Goal: Task Accomplishment & Management: Use online tool/utility

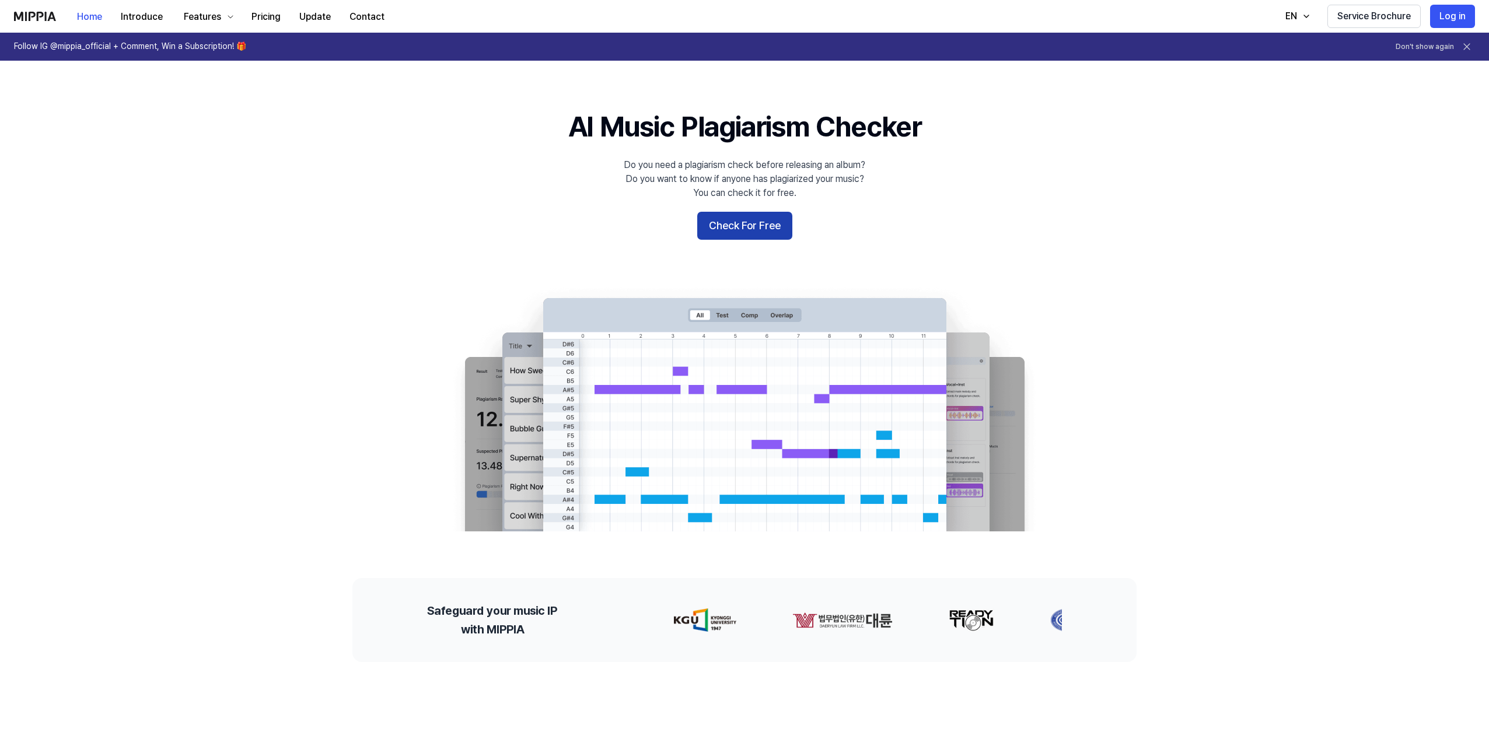
click at [713, 234] on button "Check For Free" at bounding box center [744, 226] width 95 height 28
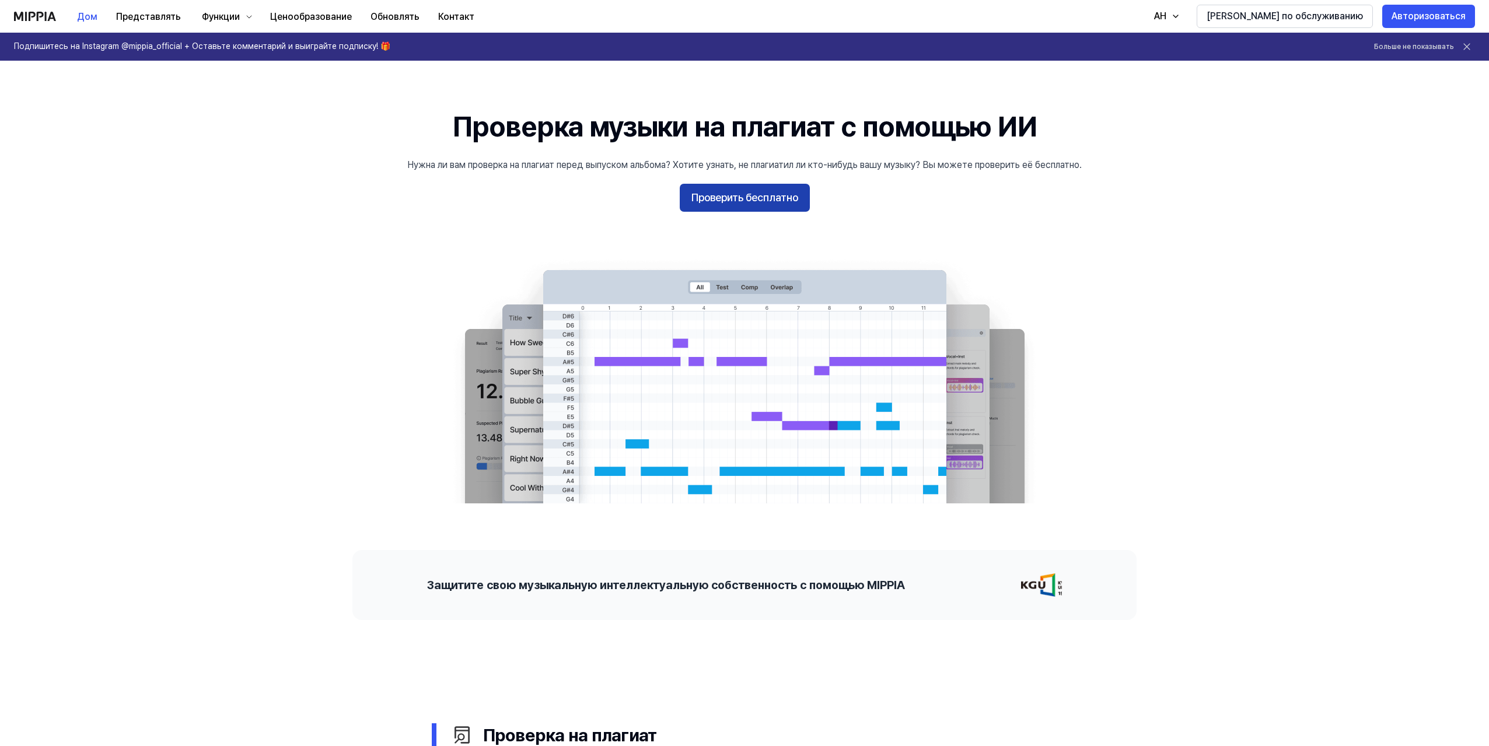
click at [793, 198] on font "Проверить бесплатно" at bounding box center [744, 197] width 107 height 12
click at [732, 196] on font "Проверить бесплатно" at bounding box center [744, 197] width 107 height 12
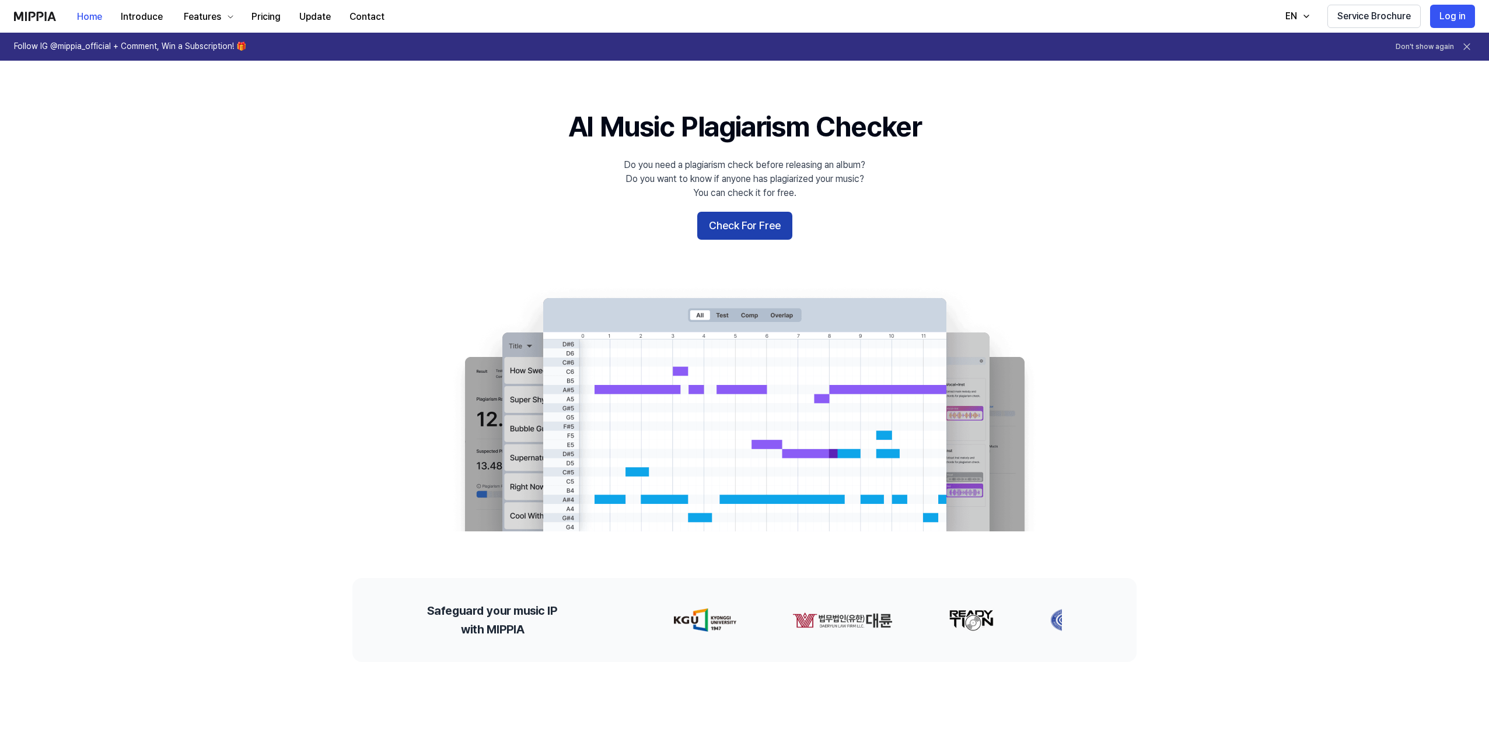
click at [756, 213] on button "Check For Free" at bounding box center [744, 226] width 95 height 28
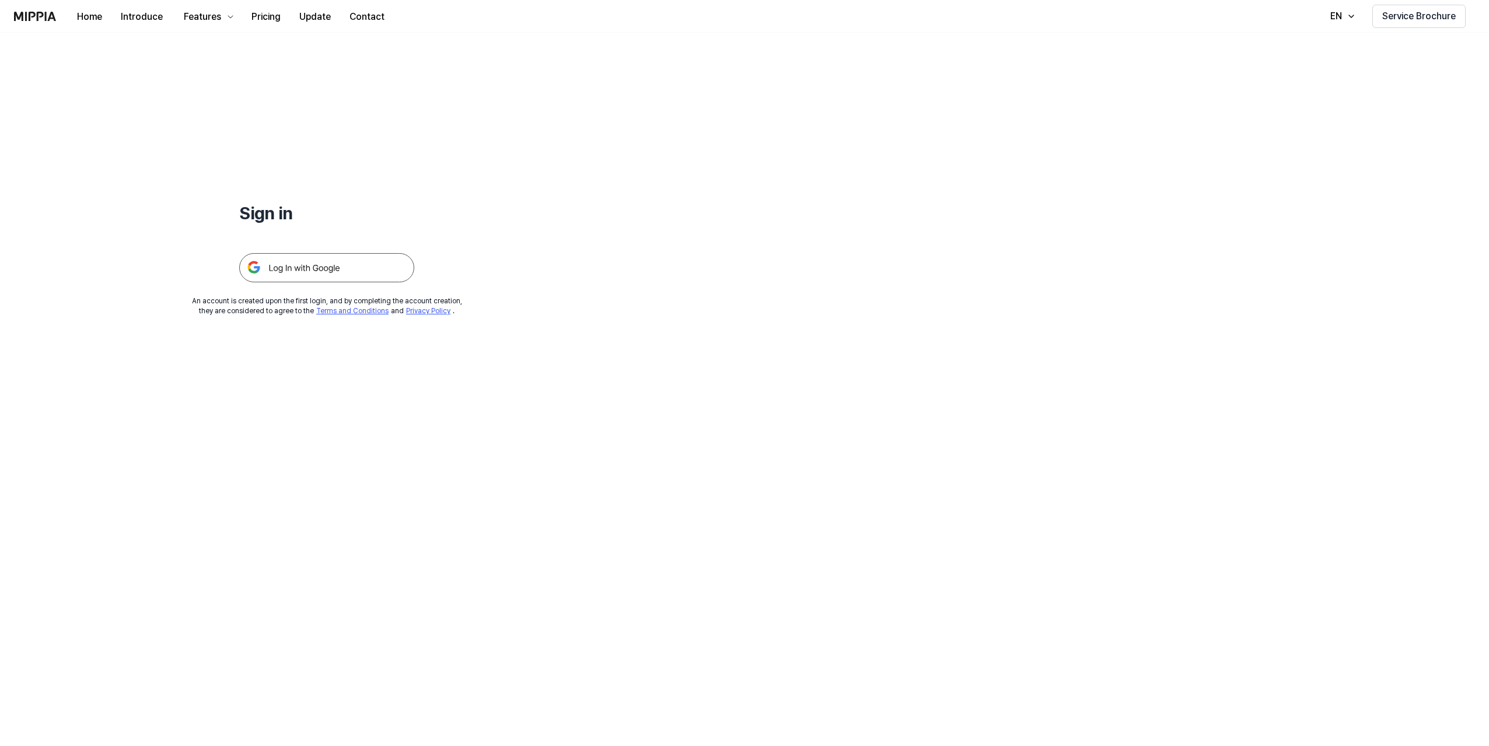
click at [368, 269] on img at bounding box center [326, 267] width 175 height 29
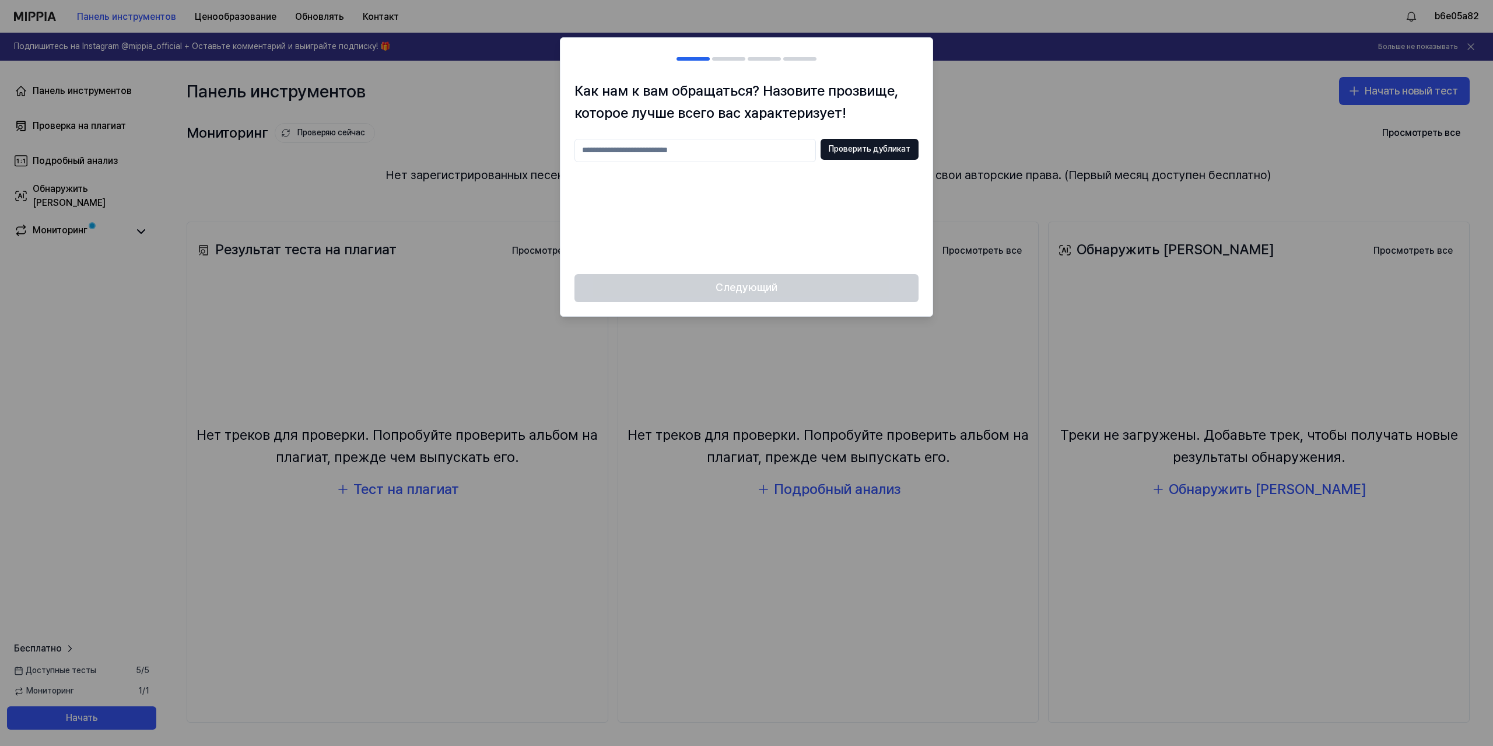
click at [712, 153] on input "text" at bounding box center [695, 150] width 241 height 23
type input "******"
click at [858, 150] on font "Проверить дубликат" at bounding box center [870, 148] width 82 height 9
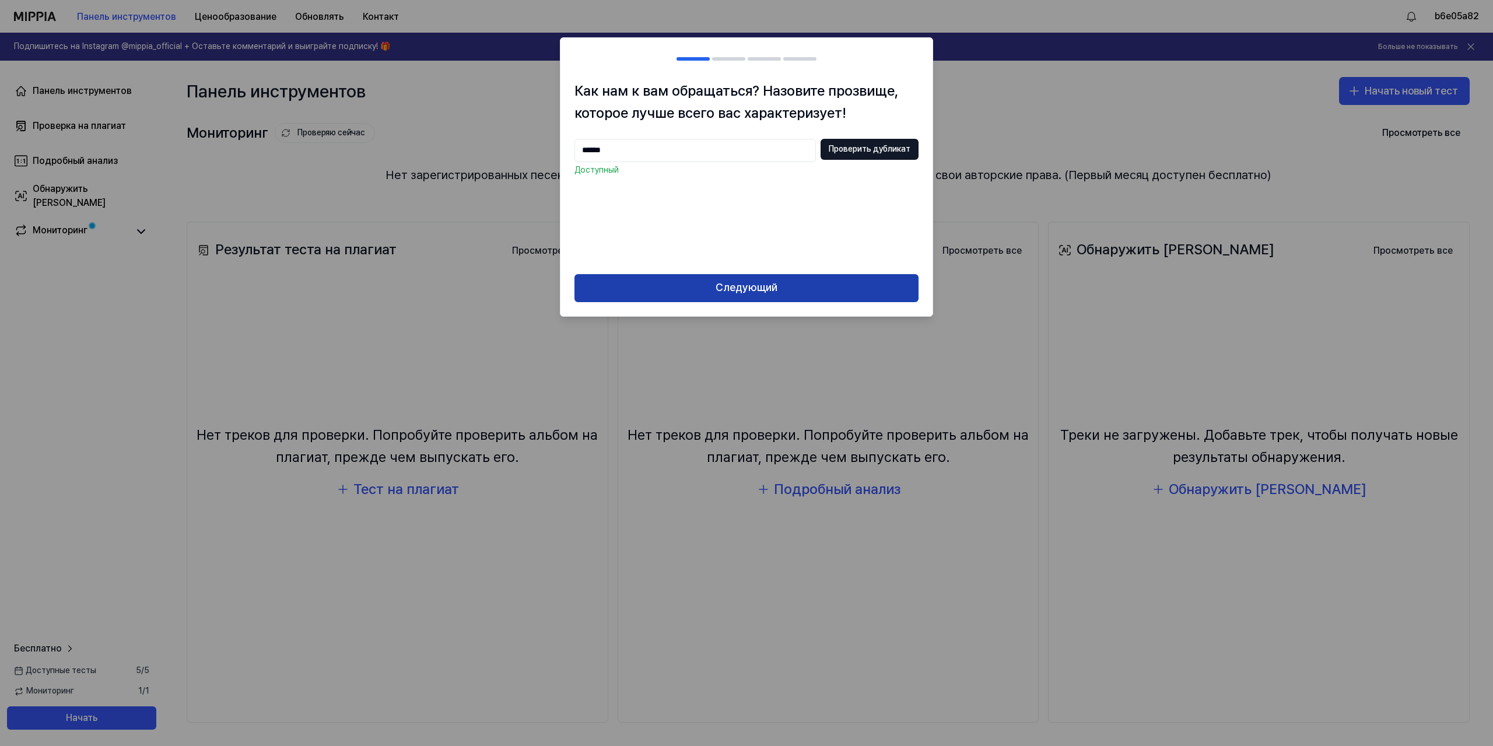
click at [757, 290] on font "Следующий" at bounding box center [747, 287] width 62 height 12
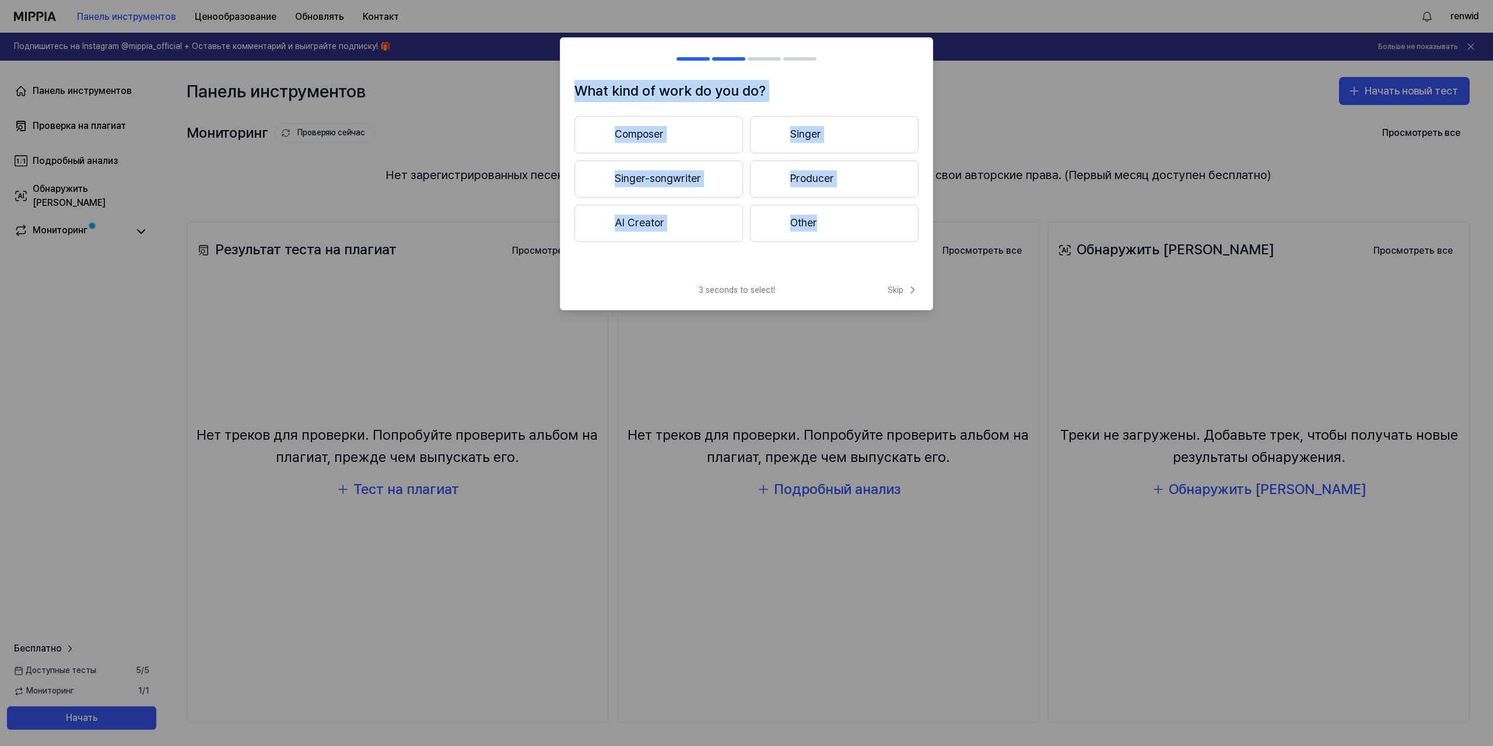
drag, startPoint x: 591, startPoint y: 93, endPoint x: 836, endPoint y: 248, distance: 290.5
click at [836, 248] on div "What kind of work do you do? Composer Singer Singer-songwriter Producer AI Crea…" at bounding box center [747, 177] width 372 height 195
copy div "What kind of work do you do? Composer Singer Singer-songwriter Producer AI Crea…"
click at [628, 131] on button "Composer" at bounding box center [659, 134] width 169 height 37
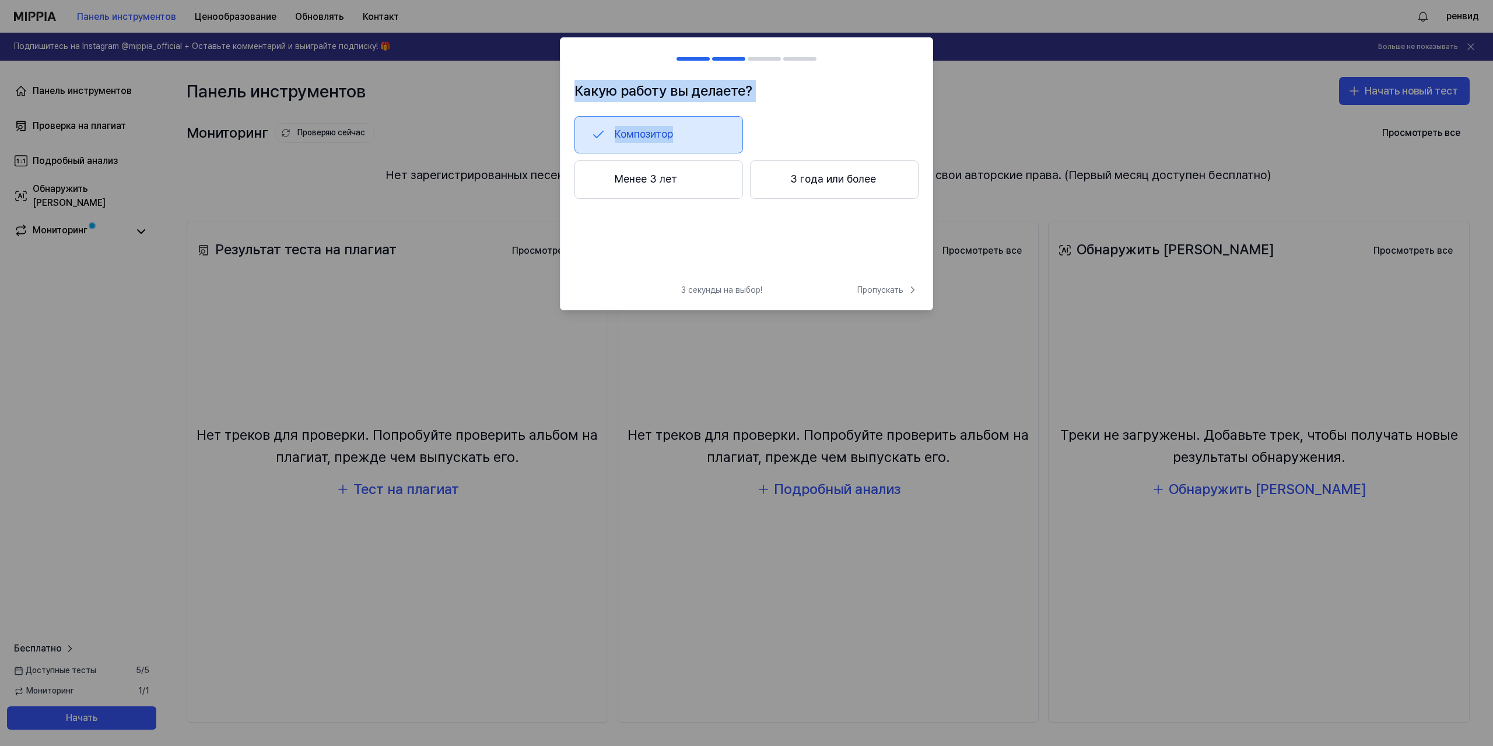
click at [665, 177] on font "Менее 3 лет" at bounding box center [646, 179] width 62 height 12
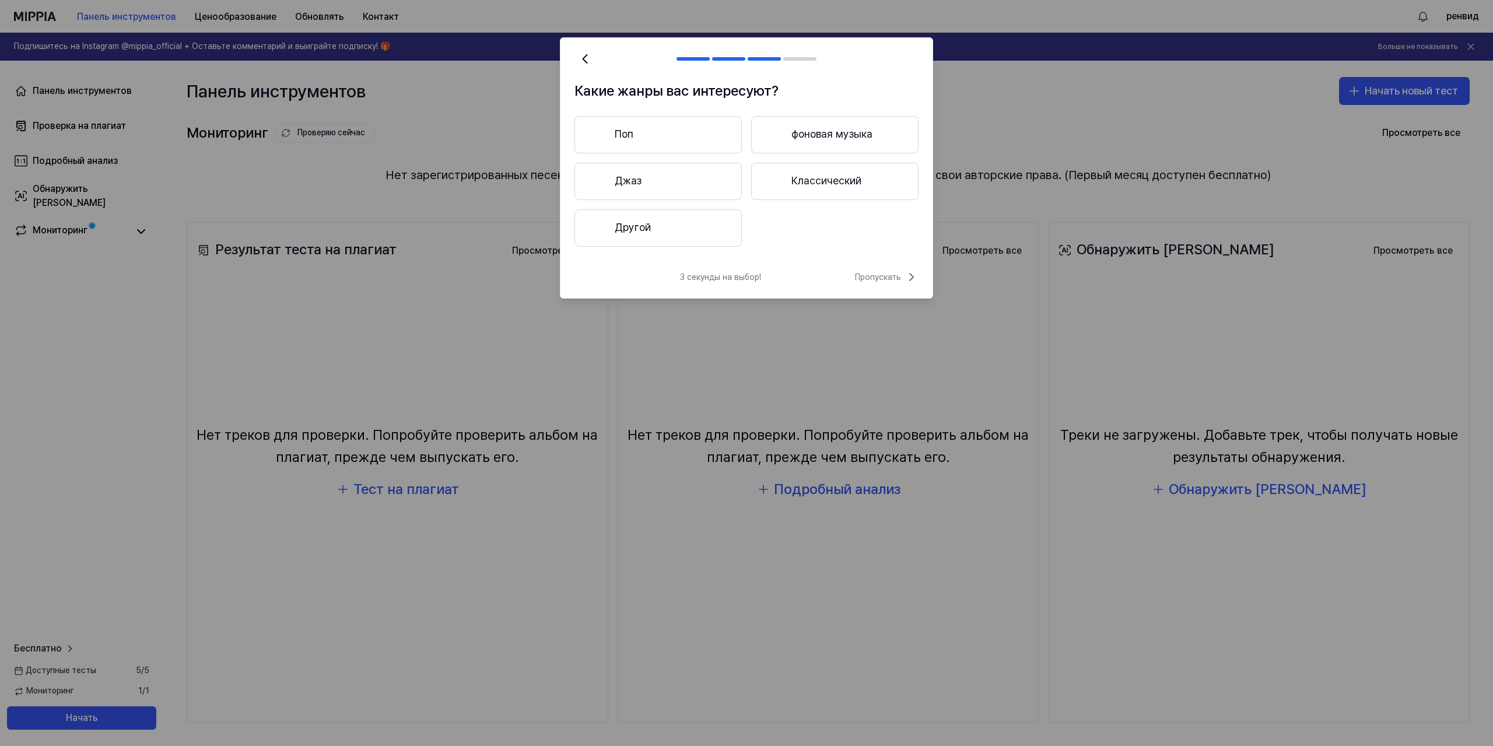
click at [661, 145] on button "Поп" at bounding box center [658, 134] width 167 height 37
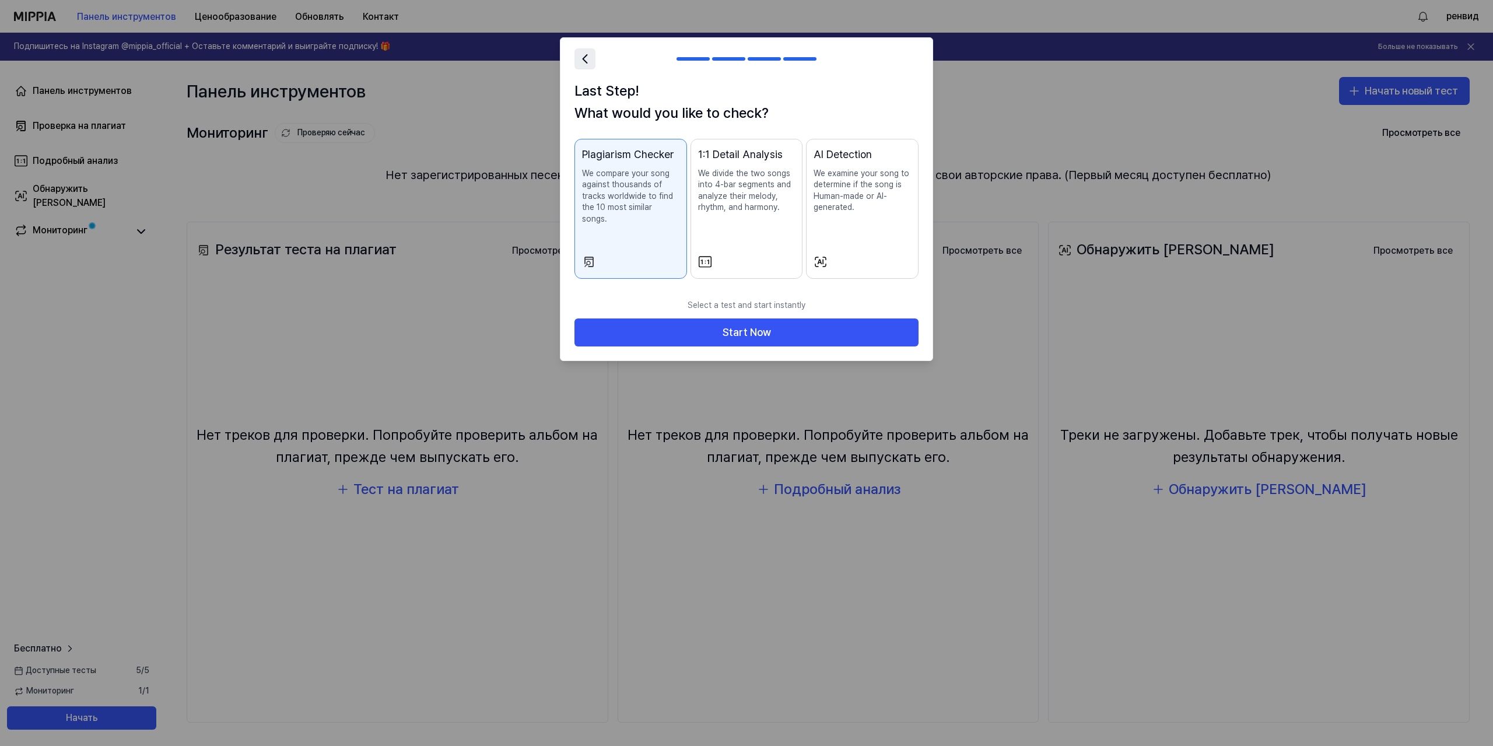
click at [585, 59] on icon at bounding box center [585, 59] width 16 height 16
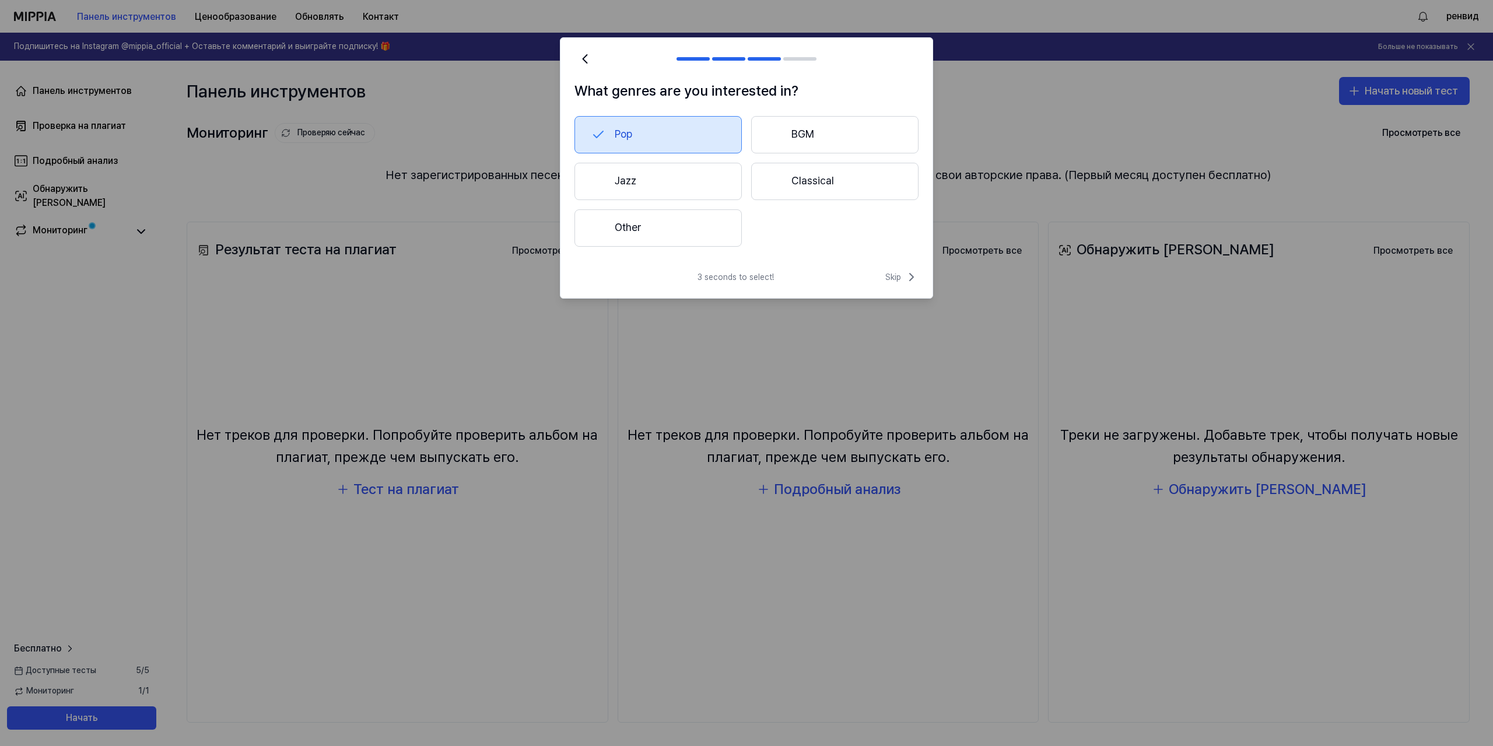
click at [685, 178] on button "Jazz" at bounding box center [658, 181] width 167 height 37
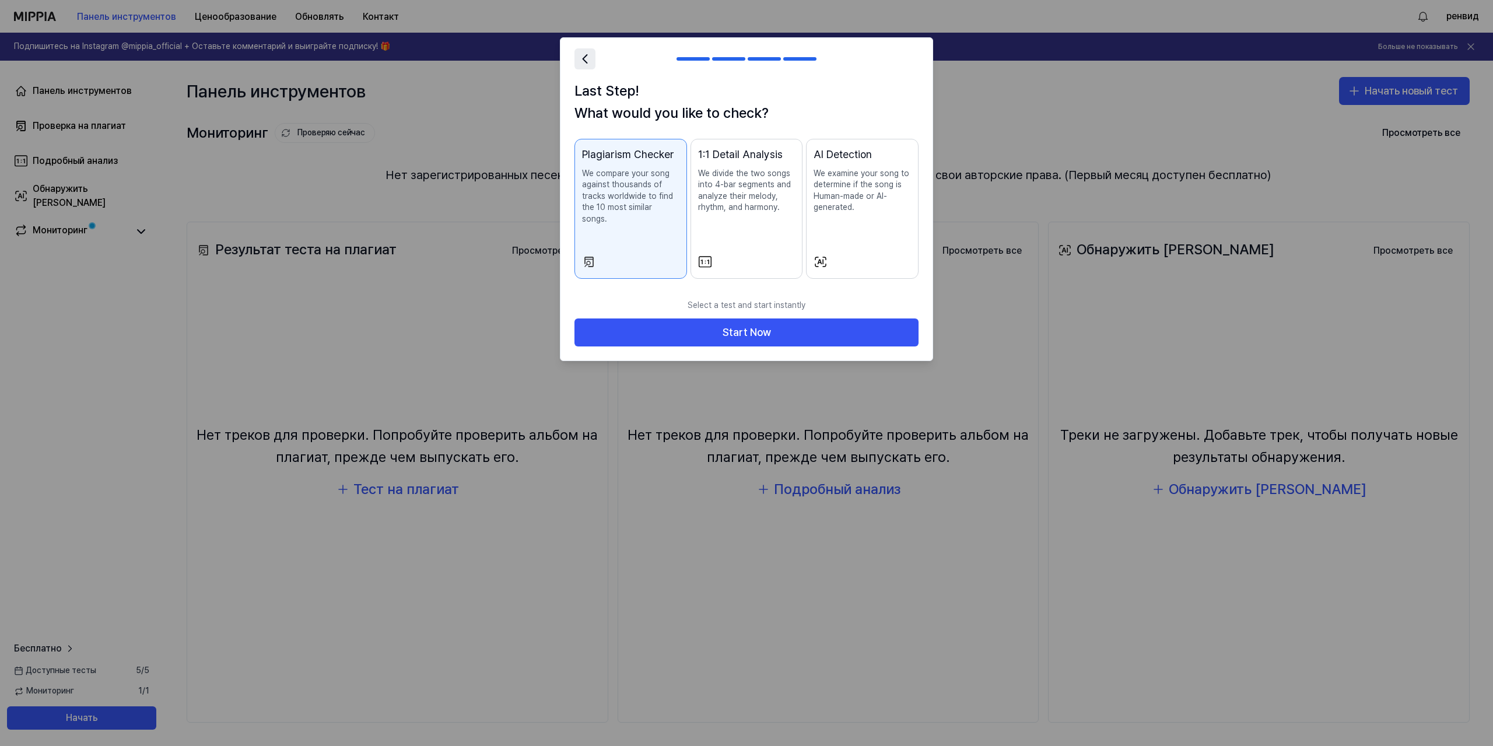
click at [587, 64] on icon at bounding box center [585, 59] width 16 height 16
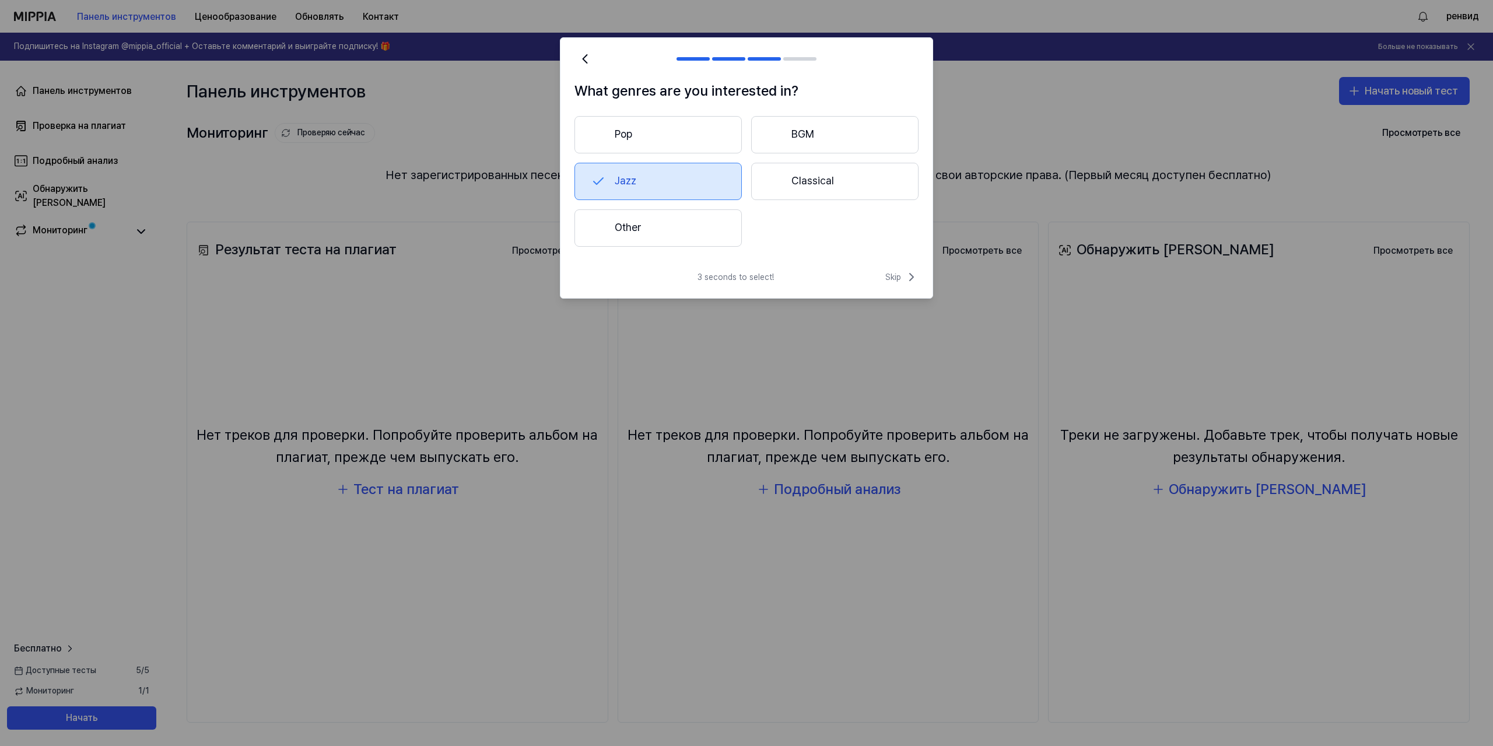
click at [695, 232] on button "Other" at bounding box center [658, 227] width 167 height 37
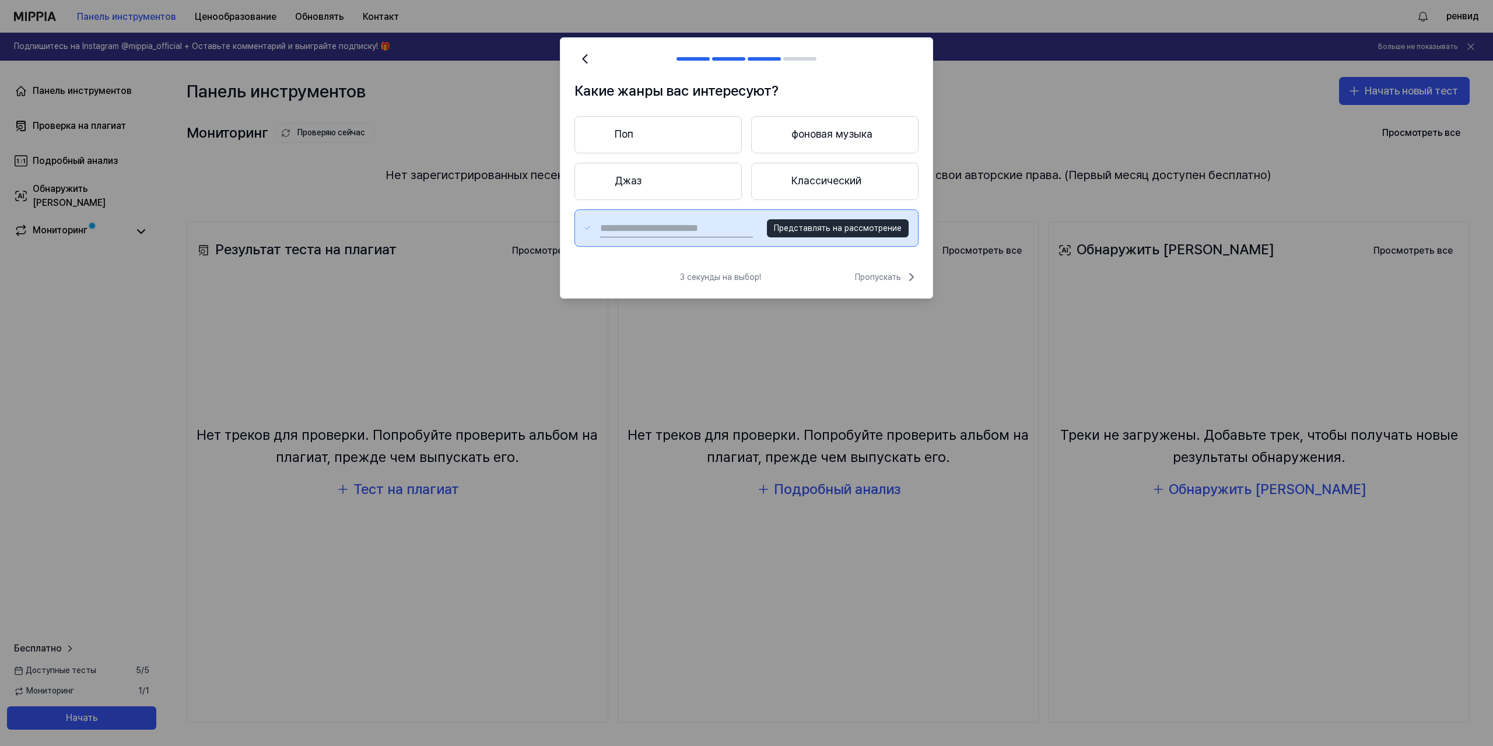
click at [656, 230] on input "text" at bounding box center [676, 228] width 153 height 19
type input "***"
click at [844, 233] on font "Представлять на рассмотрение" at bounding box center [838, 227] width 128 height 9
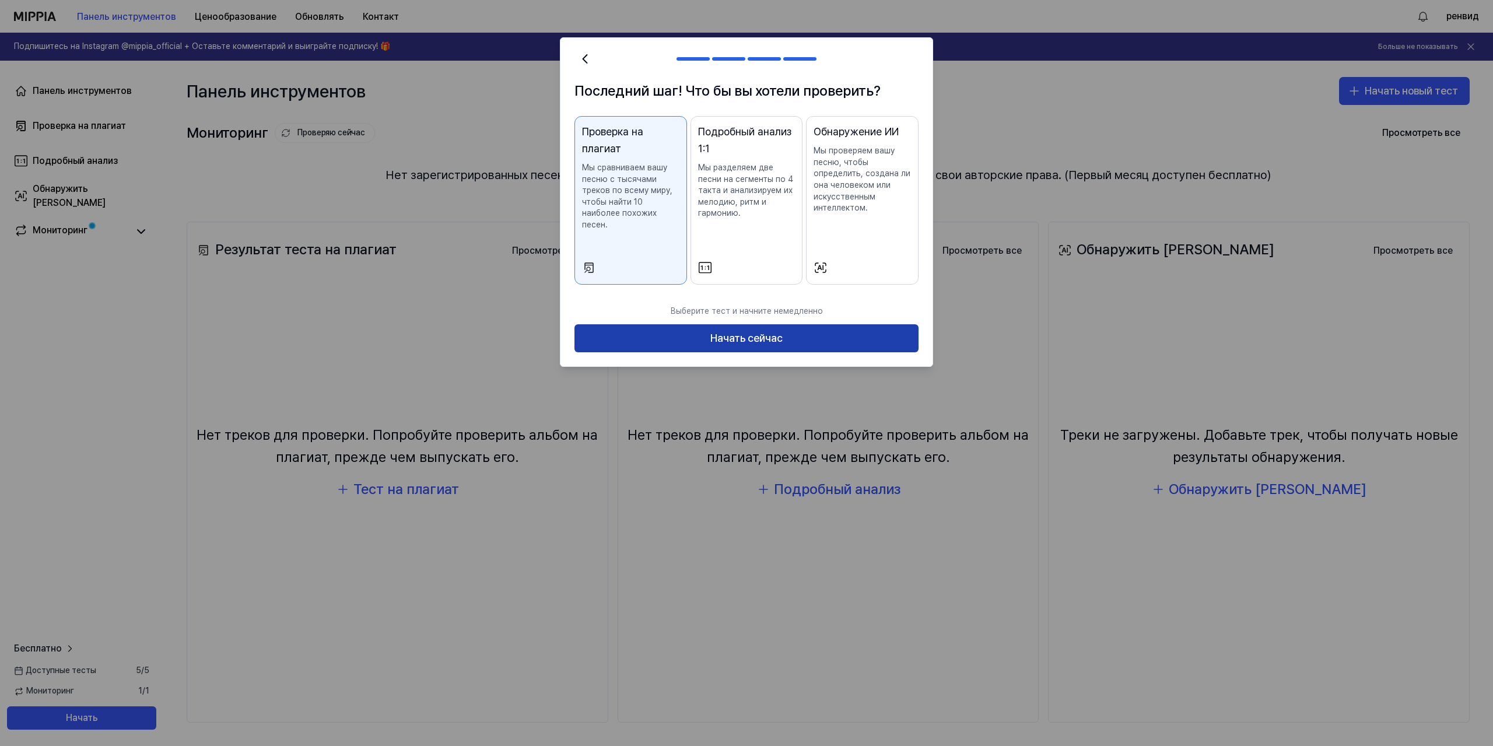
click at [716, 332] on font "Начать сейчас" at bounding box center [746, 338] width 72 height 12
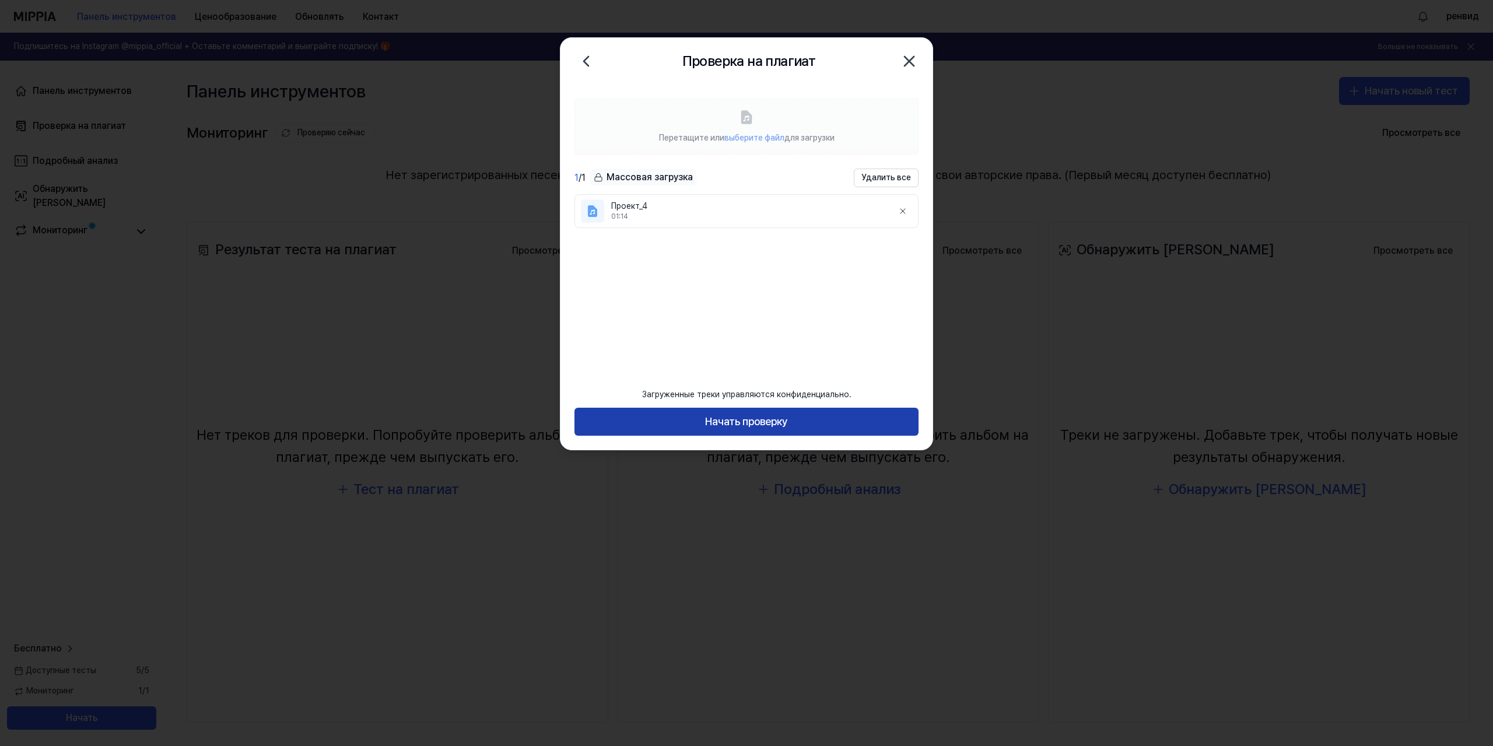
click at [789, 425] on button "Начать проверку" at bounding box center [747, 422] width 344 height 28
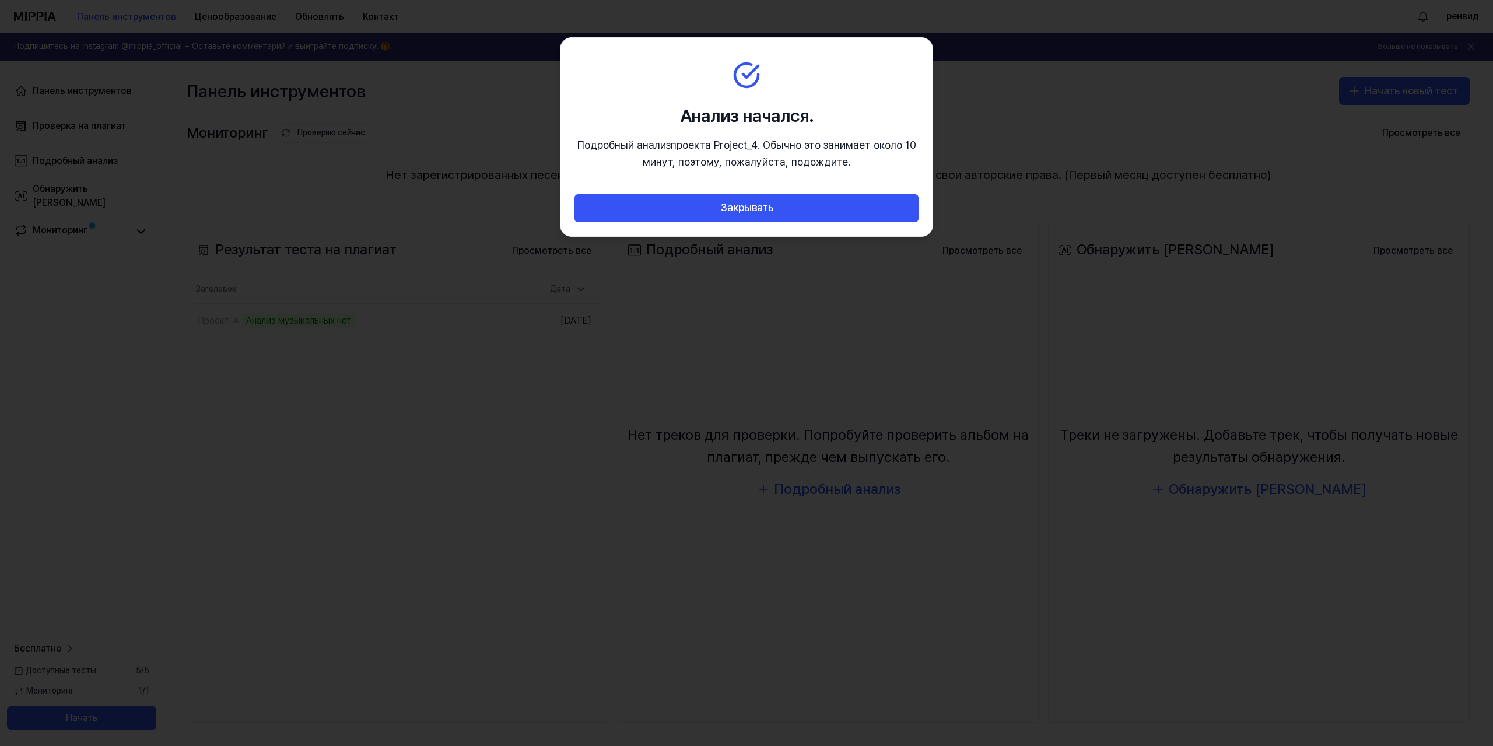
click at [807, 151] on font ". Обычно это занимает около 10 минут, поэтому, пожалуйста, подождите." at bounding box center [780, 153] width 274 height 29
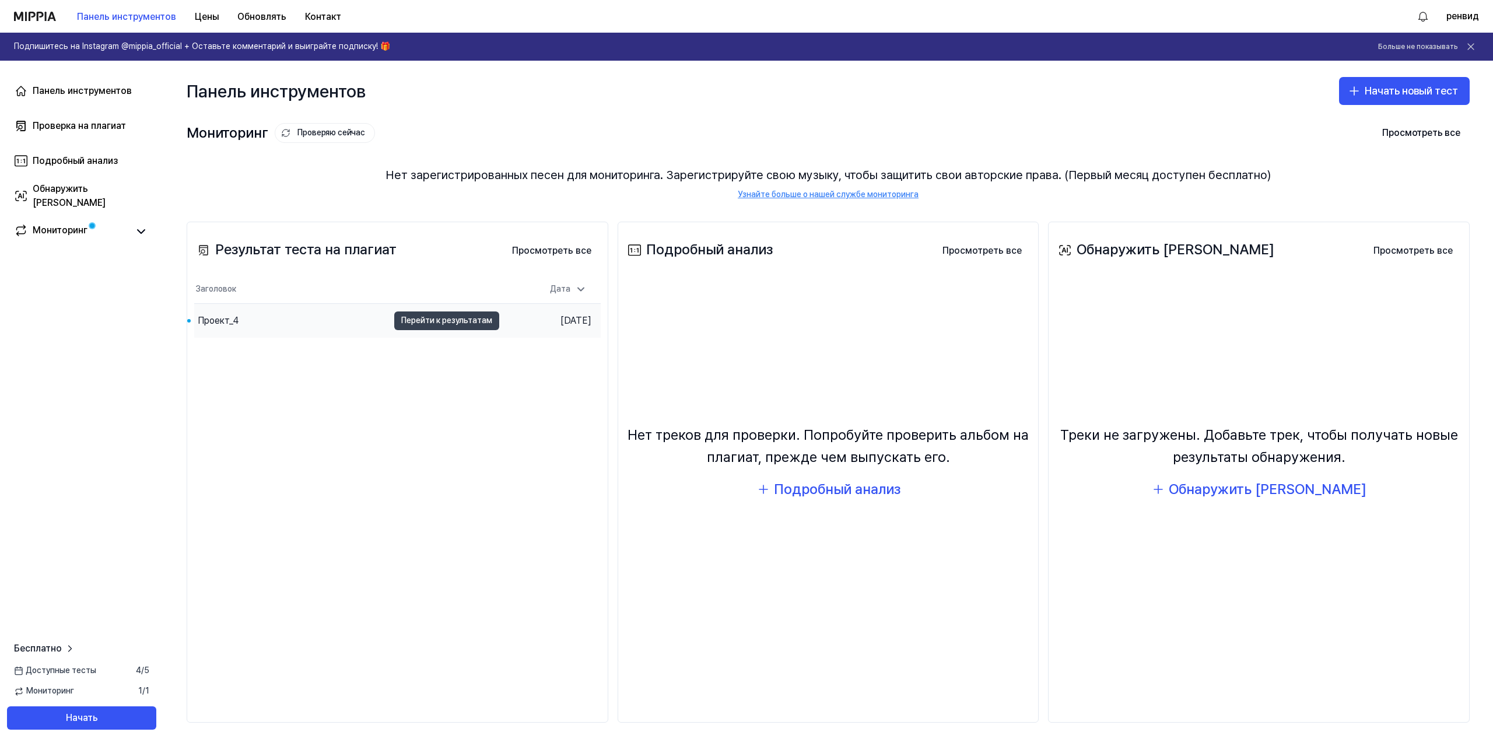
click at [407, 324] on font "Перейти к результатам" at bounding box center [446, 320] width 91 height 9
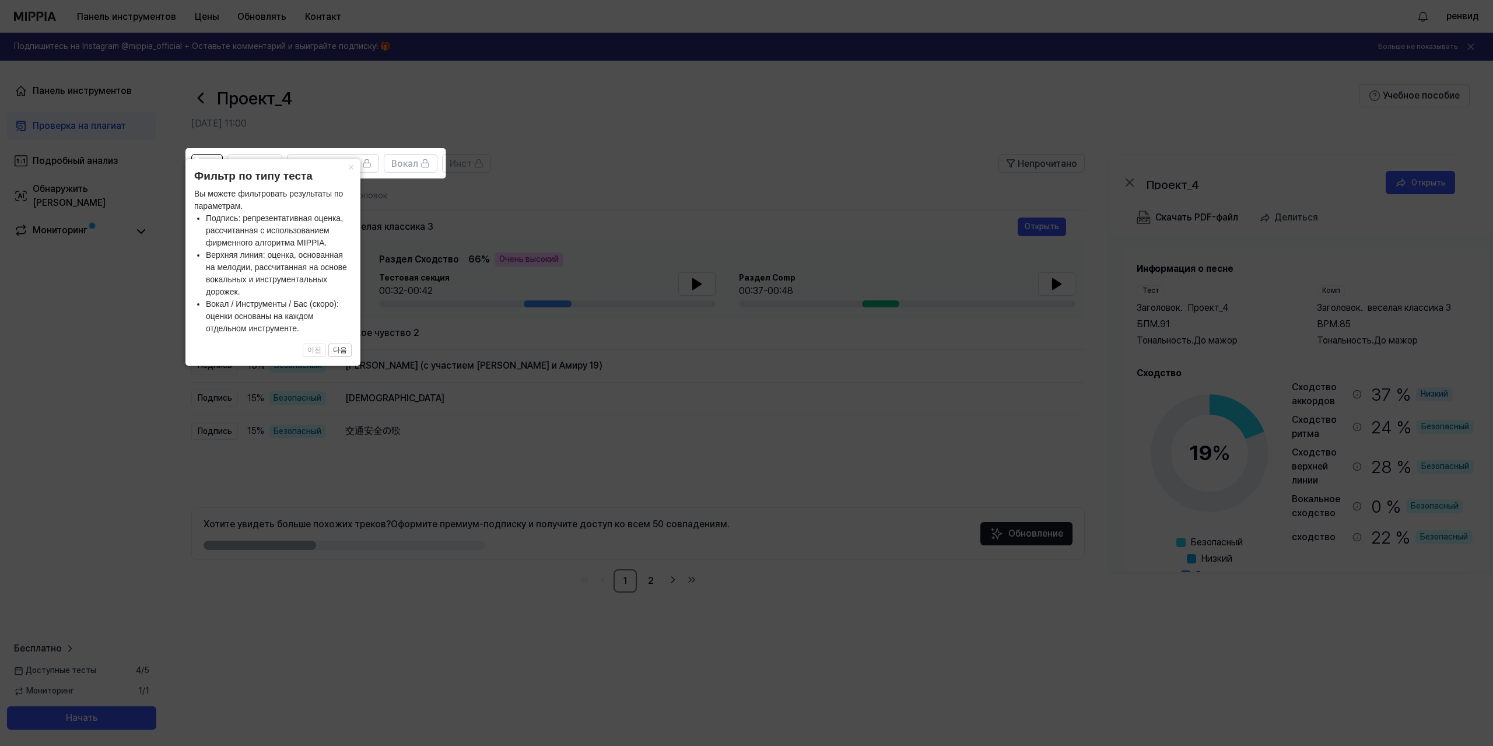
click at [542, 165] on icon at bounding box center [746, 373] width 1493 height 746
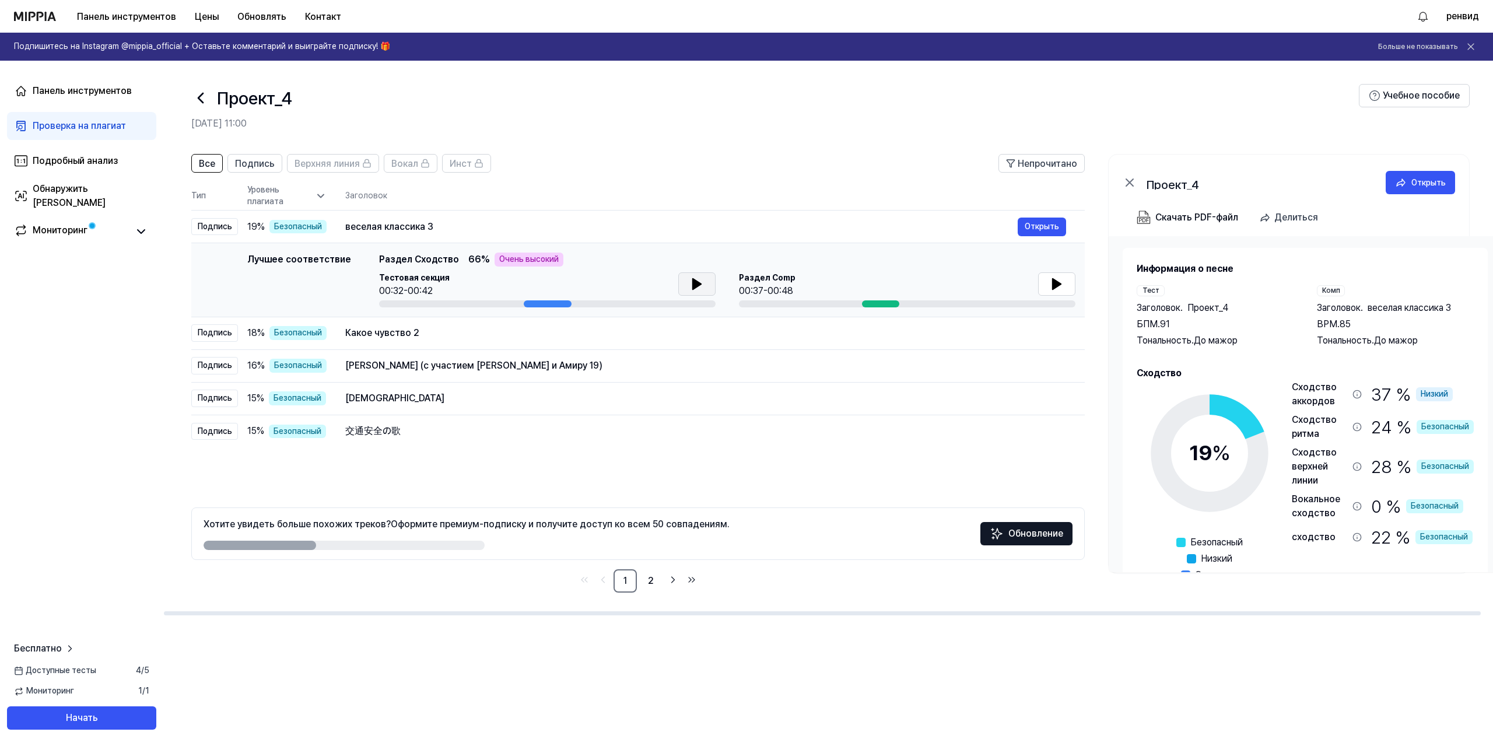
click at [693, 285] on icon at bounding box center [697, 284] width 8 height 10
click at [694, 285] on icon at bounding box center [695, 283] width 2 height 9
click at [1044, 227] on font "Открыть" at bounding box center [1042, 226] width 34 height 9
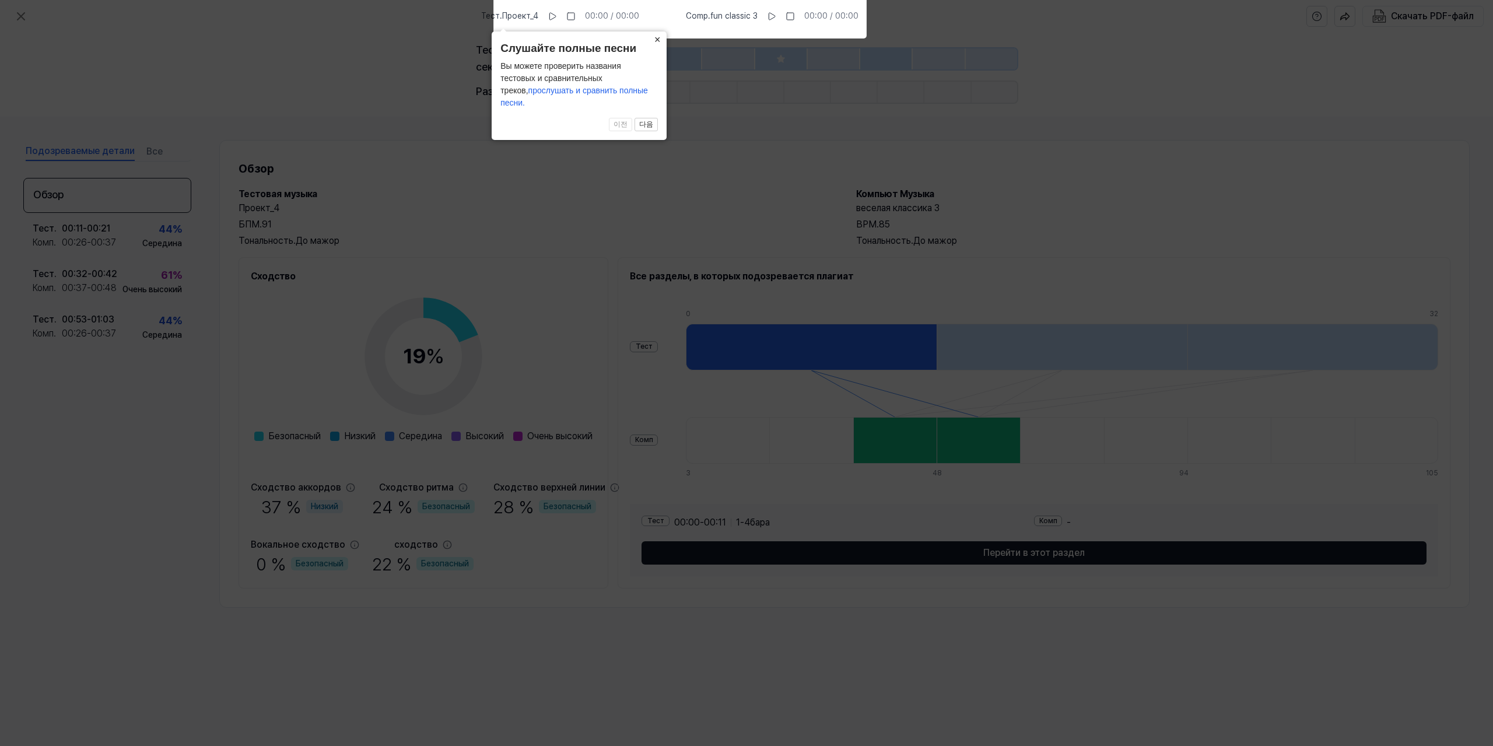
click at [652, 48] on button "×" at bounding box center [657, 39] width 19 height 16
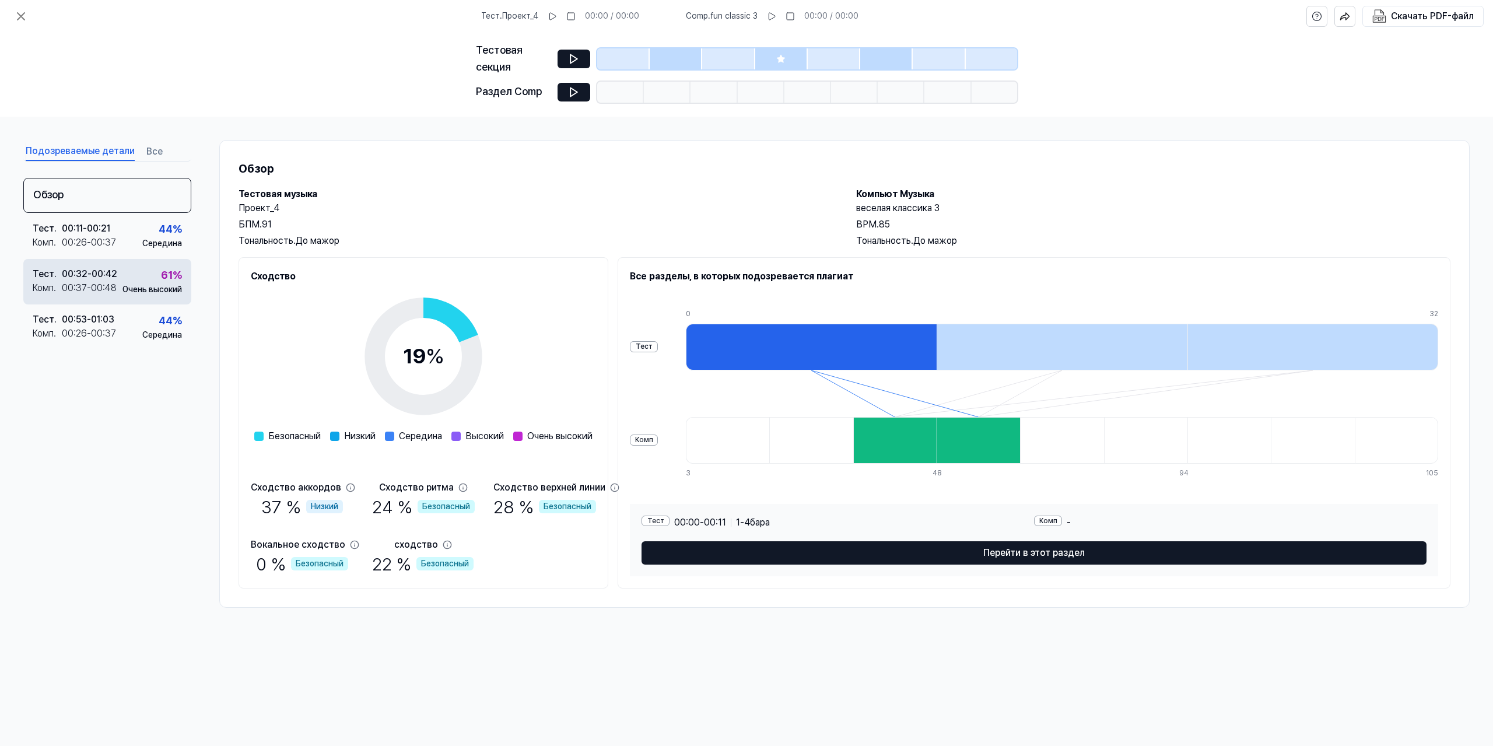
click at [116, 286] on font "00:48" at bounding box center [104, 287] width 26 height 11
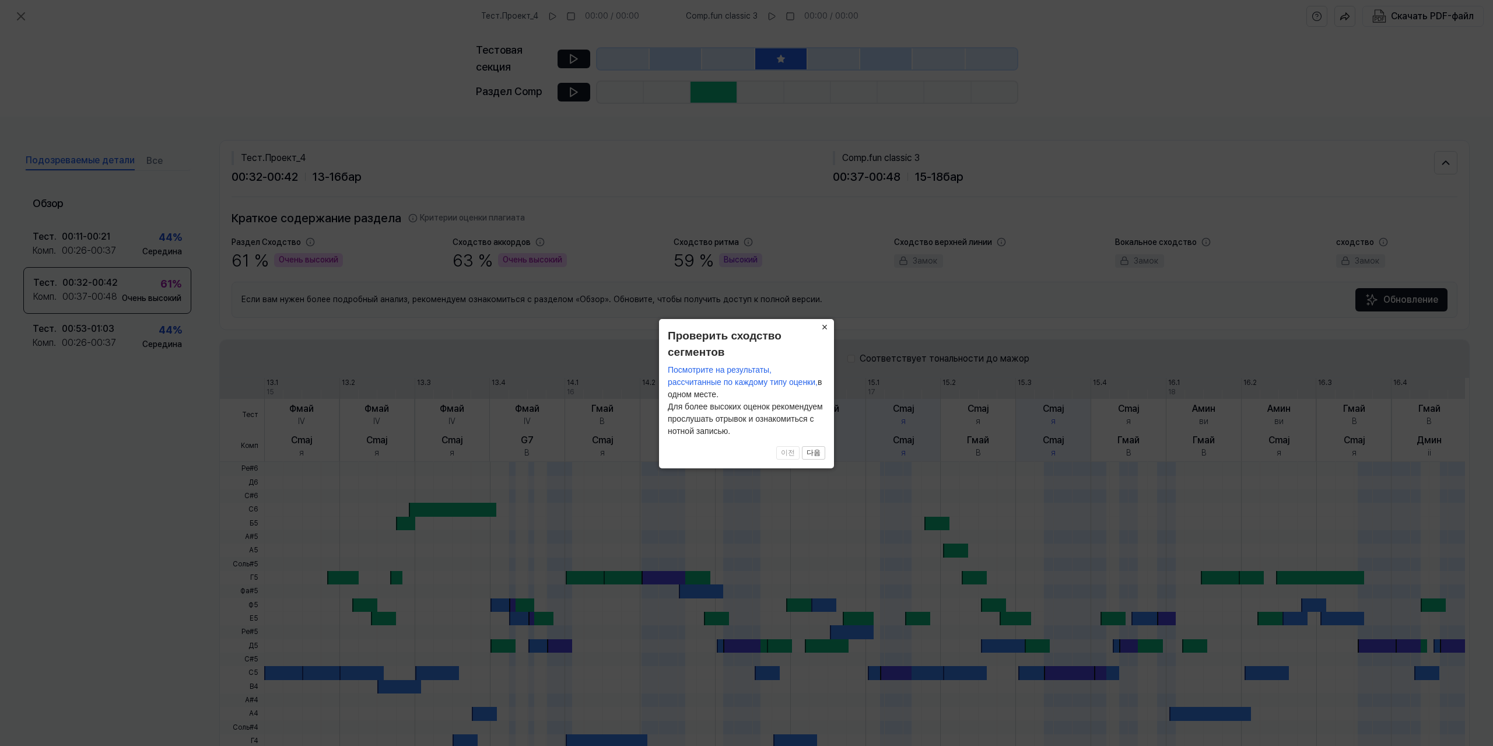
click at [829, 328] on button "×" at bounding box center [824, 327] width 19 height 16
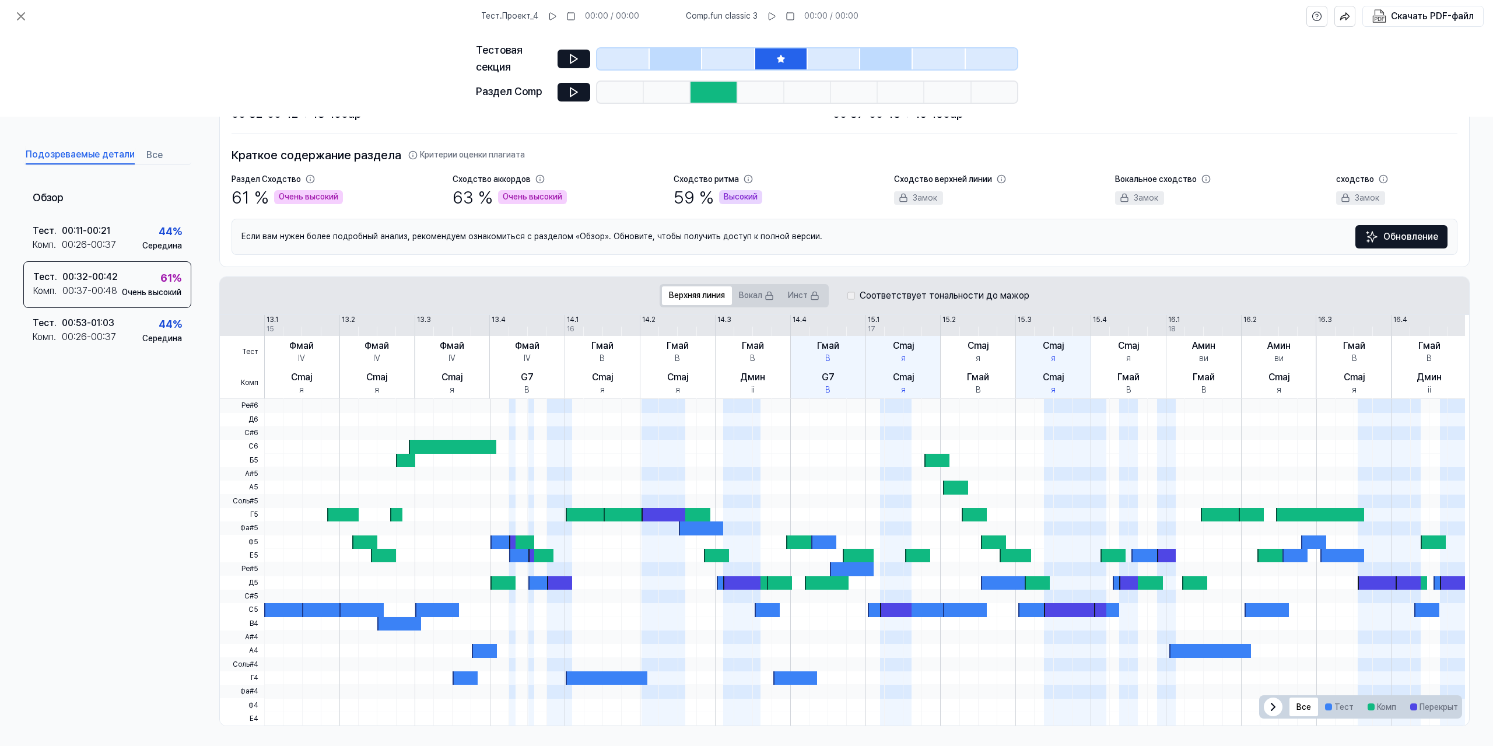
scroll to position [64, 0]
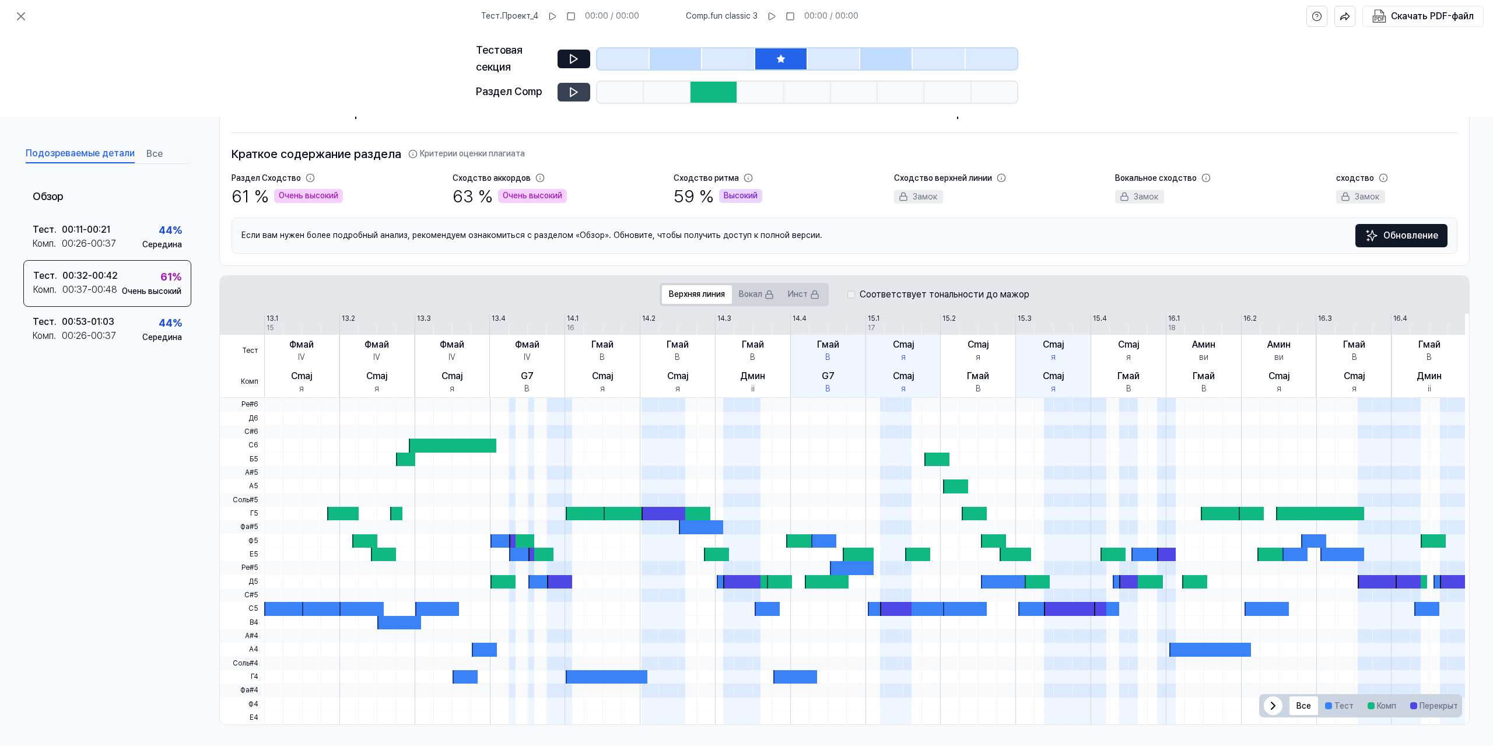
click at [569, 89] on icon at bounding box center [574, 92] width 12 height 12
click at [568, 62] on icon at bounding box center [574, 59] width 12 height 12
click at [561, 94] on button at bounding box center [574, 92] width 33 height 19
click at [574, 55] on icon at bounding box center [574, 59] width 12 height 12
click at [570, 89] on icon at bounding box center [573, 91] width 7 height 9
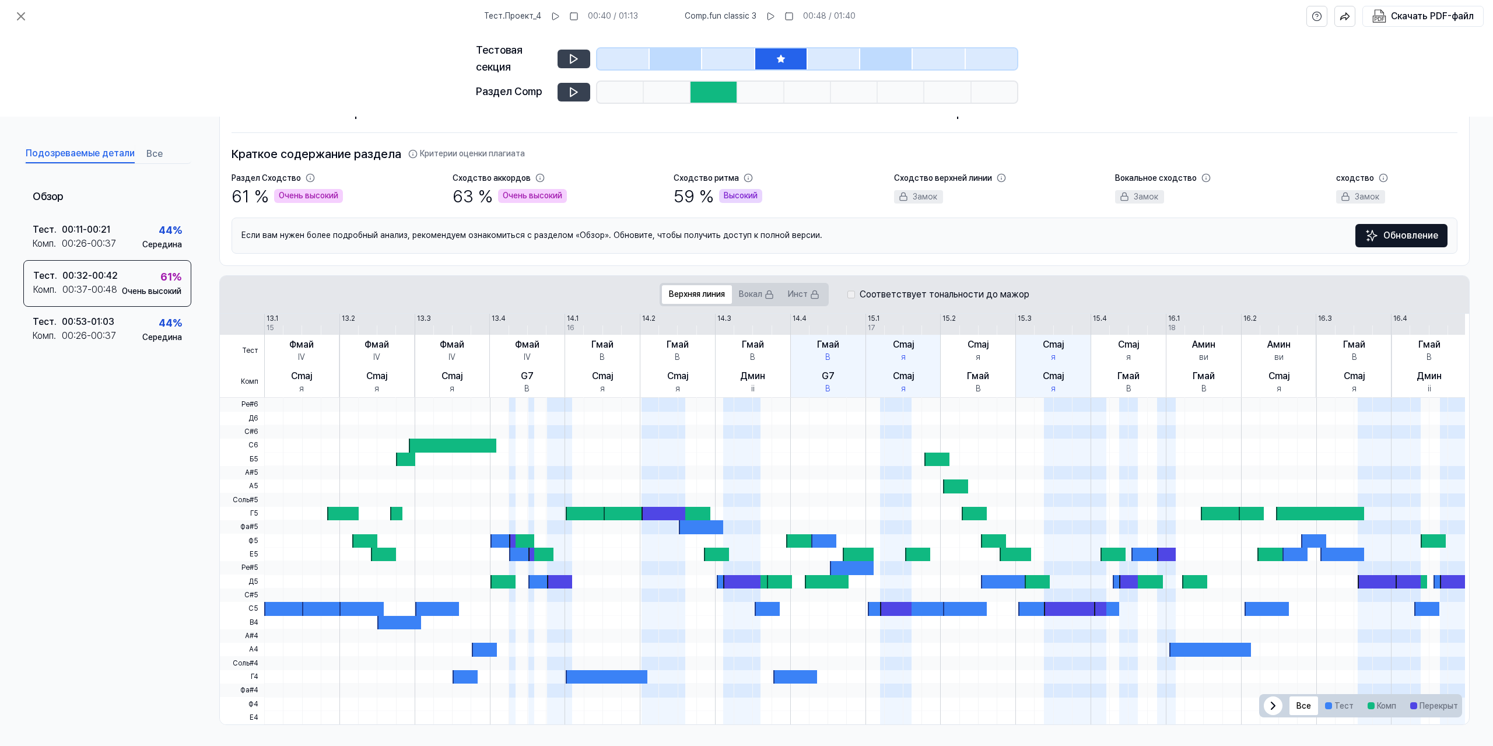
click at [575, 65] on button at bounding box center [574, 59] width 33 height 19
click at [71, 239] on font "00:26" at bounding box center [74, 243] width 25 height 11
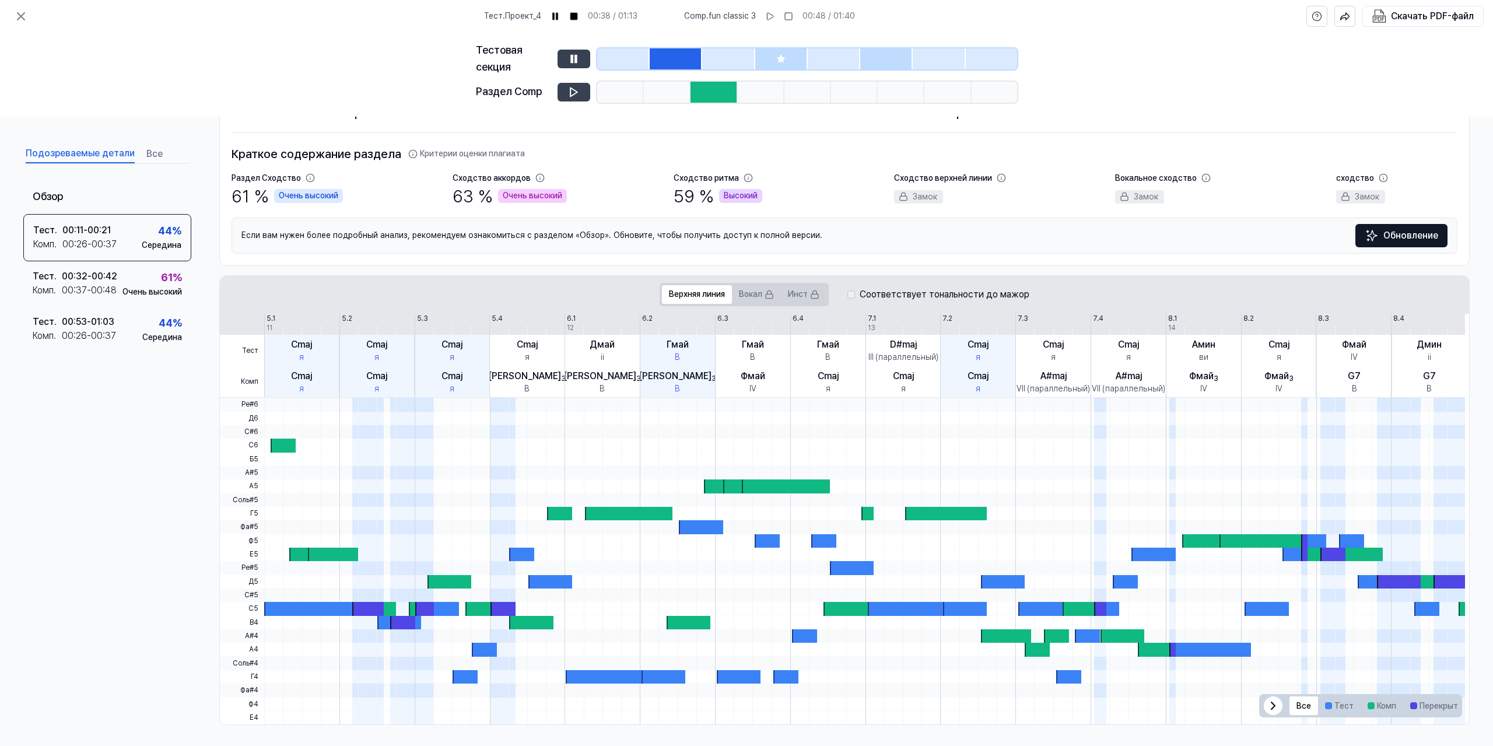
click at [563, 61] on button at bounding box center [574, 59] width 33 height 19
click at [569, 59] on icon at bounding box center [574, 59] width 12 height 12
click at [567, 94] on button at bounding box center [574, 92] width 33 height 19
click at [574, 62] on icon at bounding box center [574, 59] width 12 height 12
drag, startPoint x: 64, startPoint y: 325, endPoint x: 253, endPoint y: 279, distance: 195.0
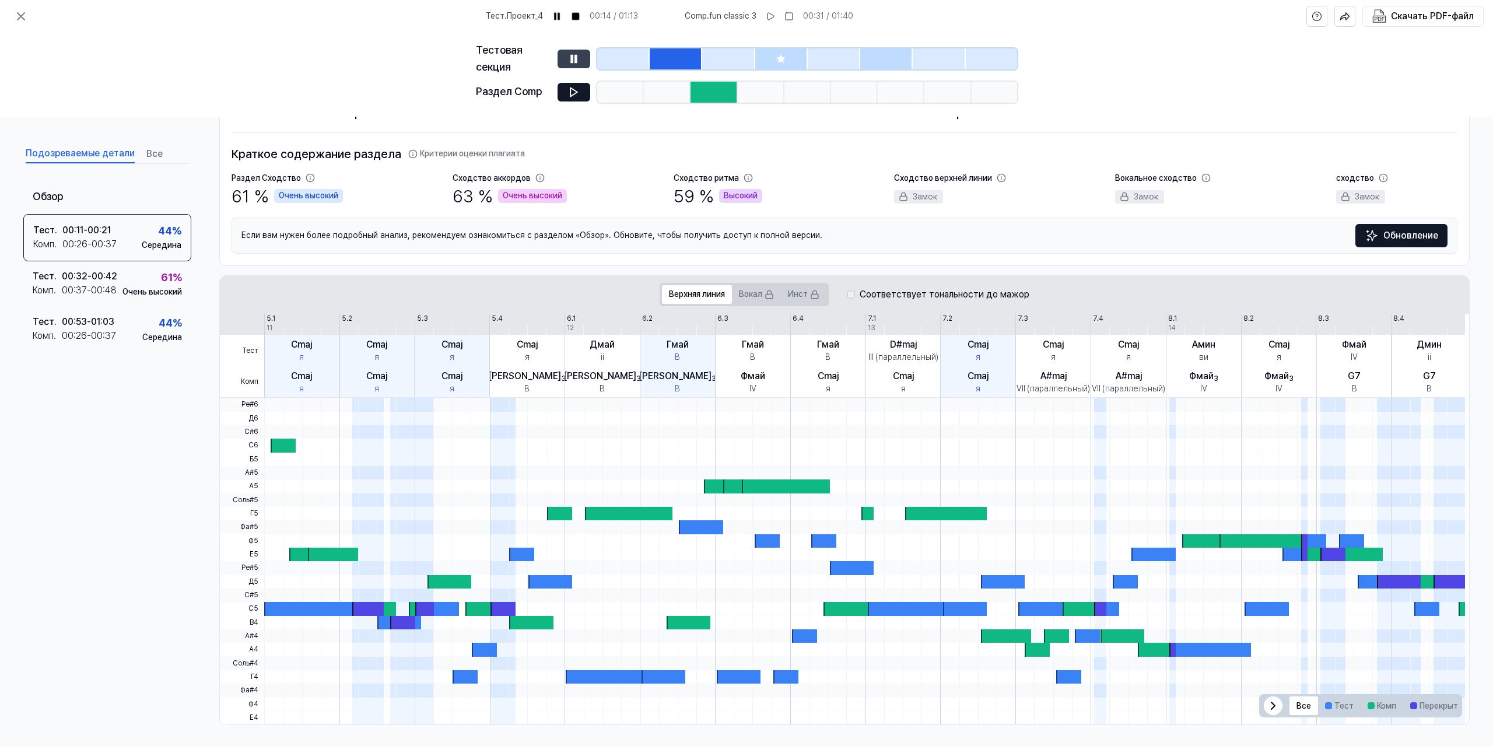
click at [64, 325] on div "00:53 - 01:03" at bounding box center [88, 323] width 52 height 14
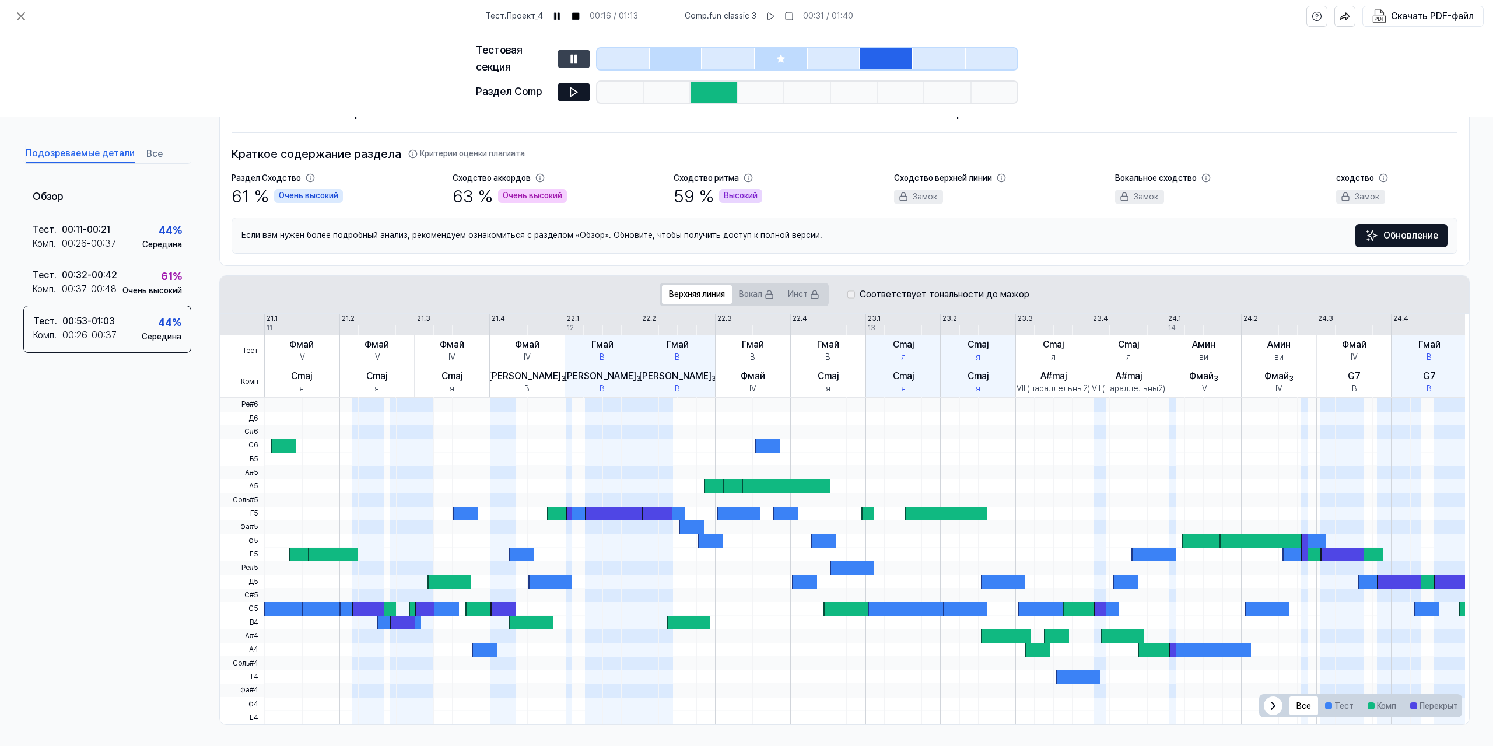
click at [583, 62] on button at bounding box center [574, 59] width 33 height 19
click at [567, 92] on button at bounding box center [574, 92] width 33 height 19
click at [578, 65] on button at bounding box center [574, 59] width 33 height 19
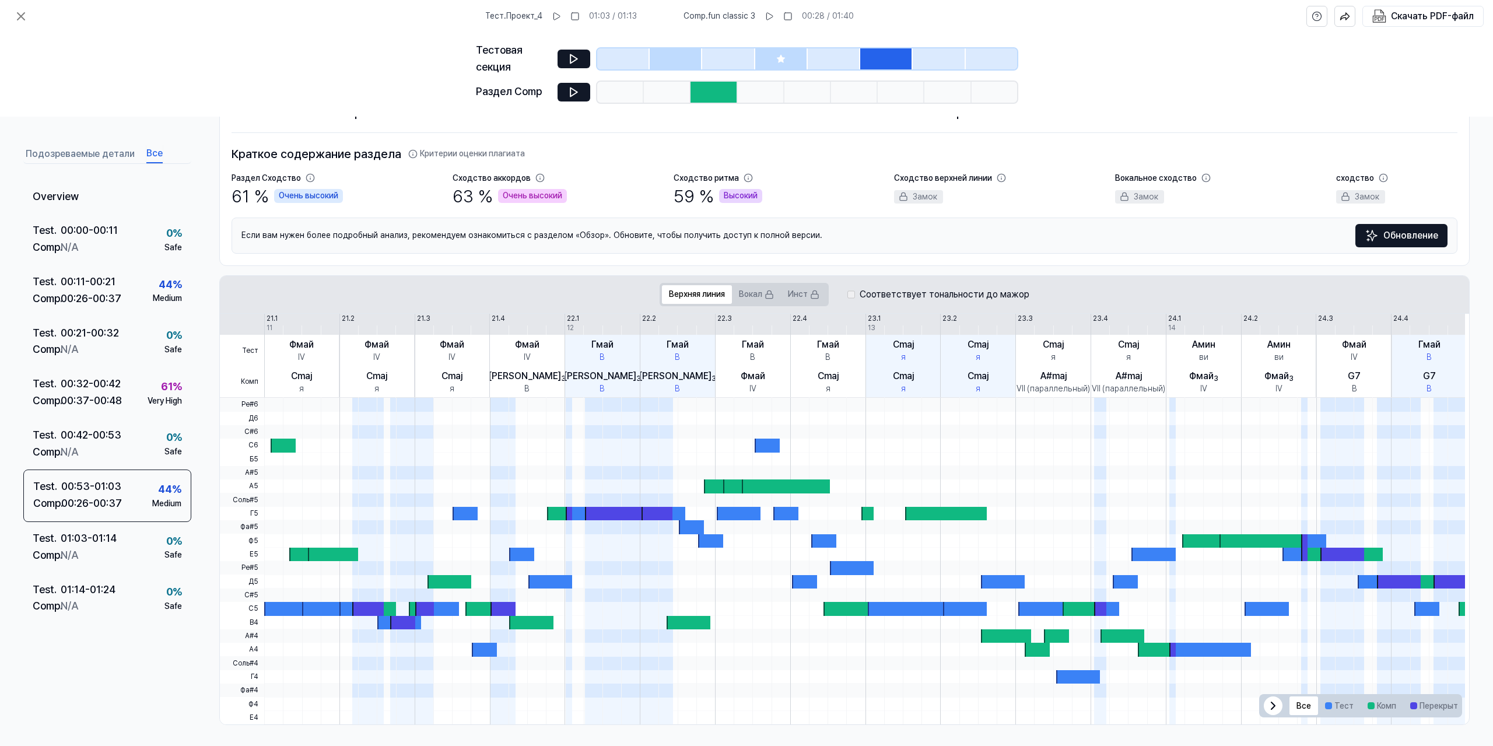
click at [147, 151] on font "Все" at bounding box center [154, 153] width 16 height 11
click at [93, 377] on font "00:42" at bounding box center [106, 383] width 27 height 12
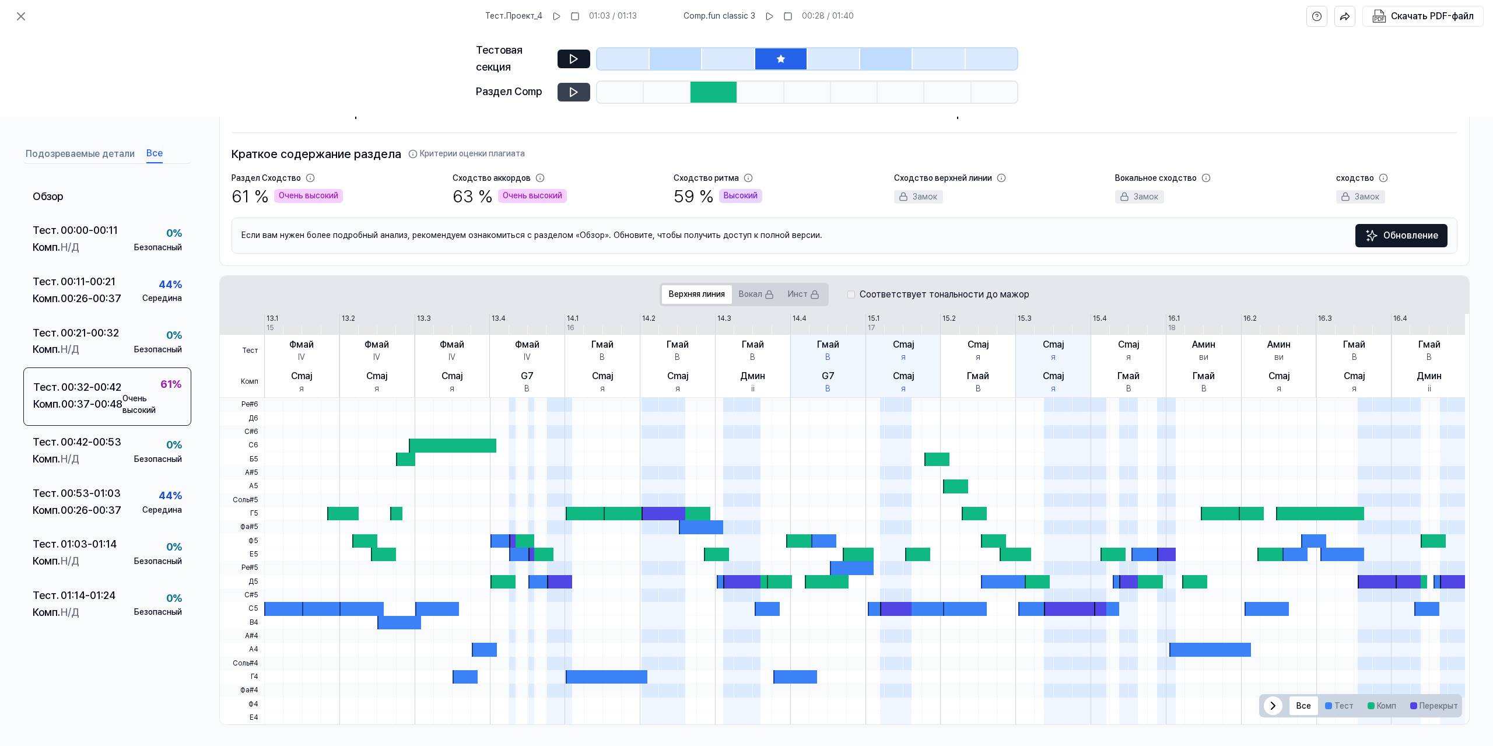
click at [573, 92] on icon at bounding box center [574, 92] width 12 height 12
click at [581, 55] on button at bounding box center [574, 59] width 33 height 19
click at [573, 55] on icon at bounding box center [572, 59] width 2 height 8
click at [565, 93] on button at bounding box center [574, 92] width 33 height 19
click at [576, 63] on icon at bounding box center [574, 59] width 12 height 12
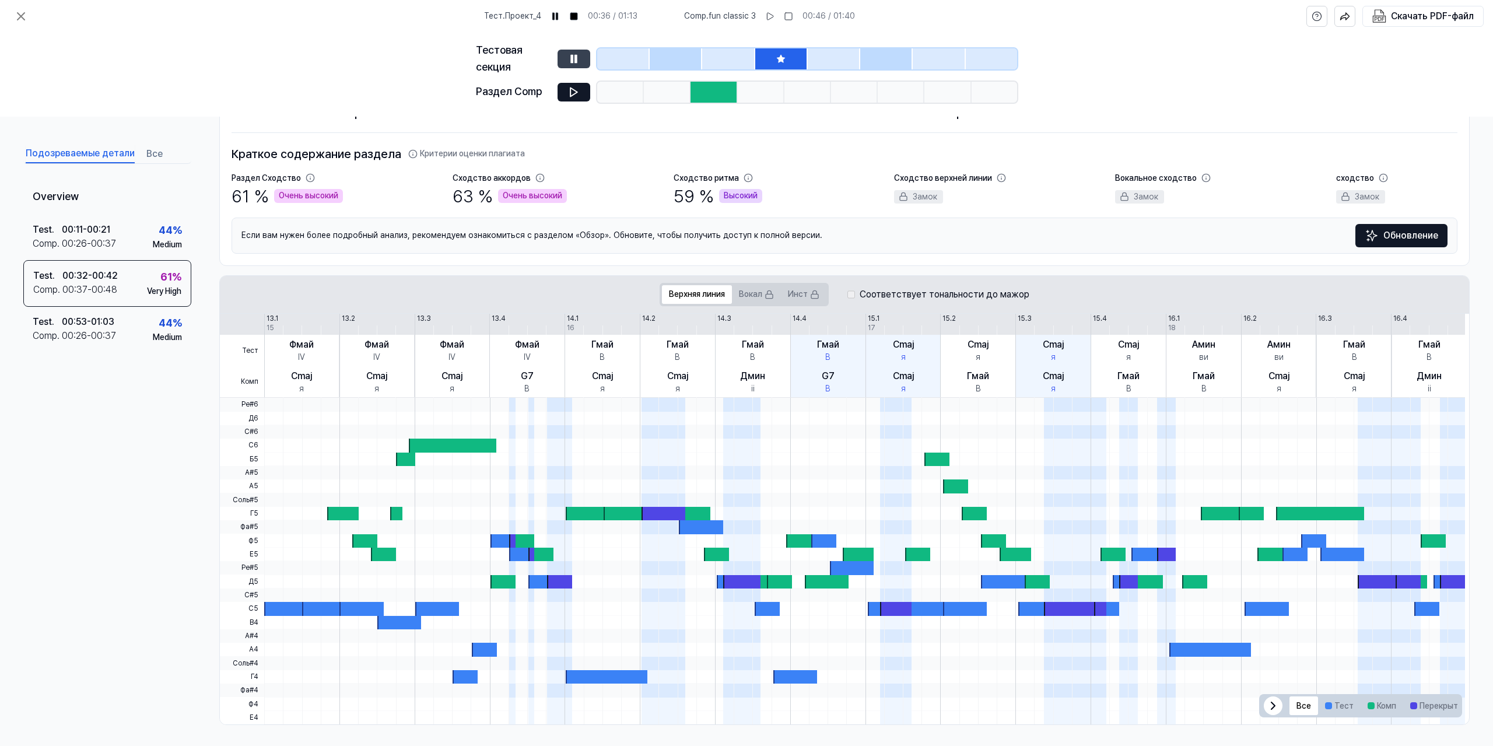
click at [83, 151] on font "Подозреваемые детали" at bounding box center [80, 153] width 109 height 11
click at [114, 320] on font "01:03" at bounding box center [102, 322] width 23 height 11
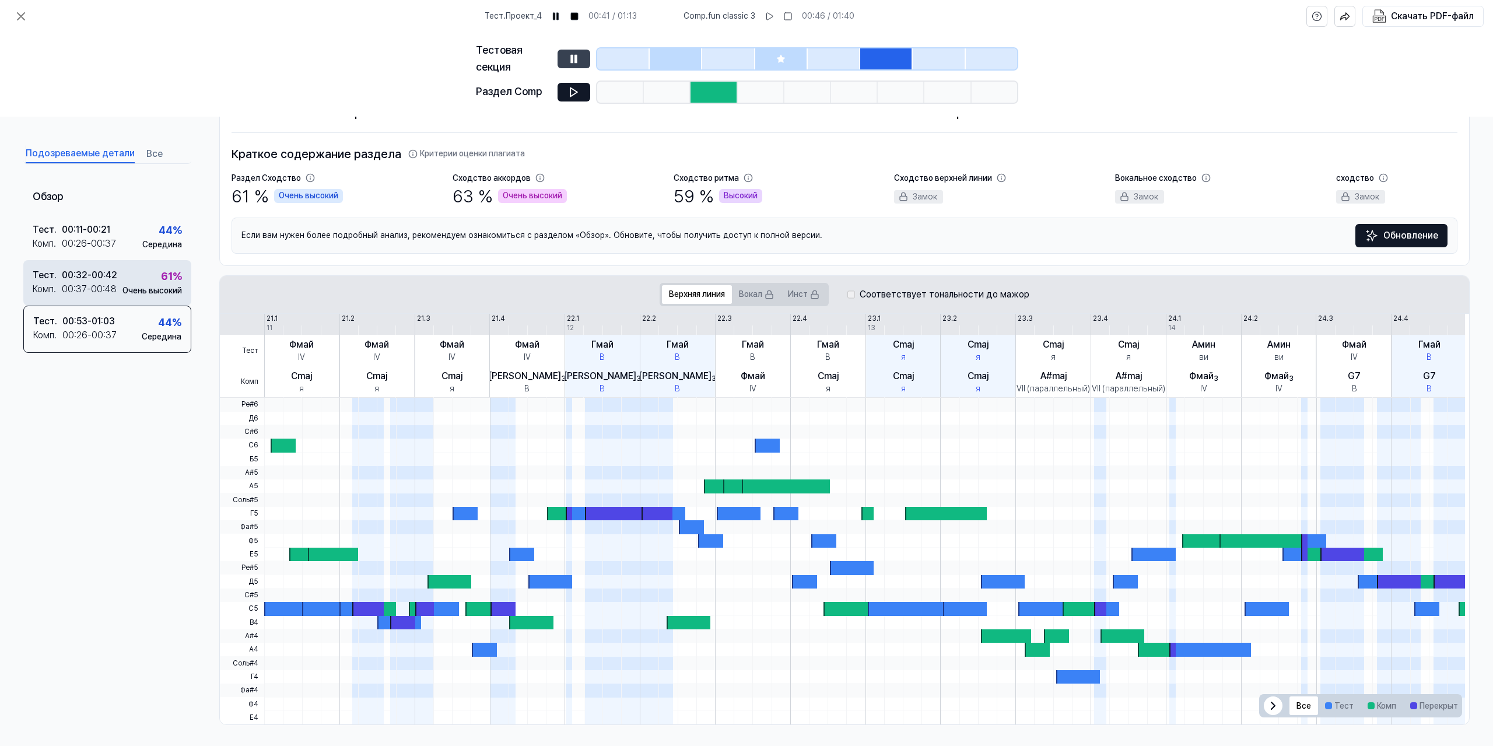
click at [129, 272] on div "61 % Очень высокий" at bounding box center [151, 282] width 59 height 28
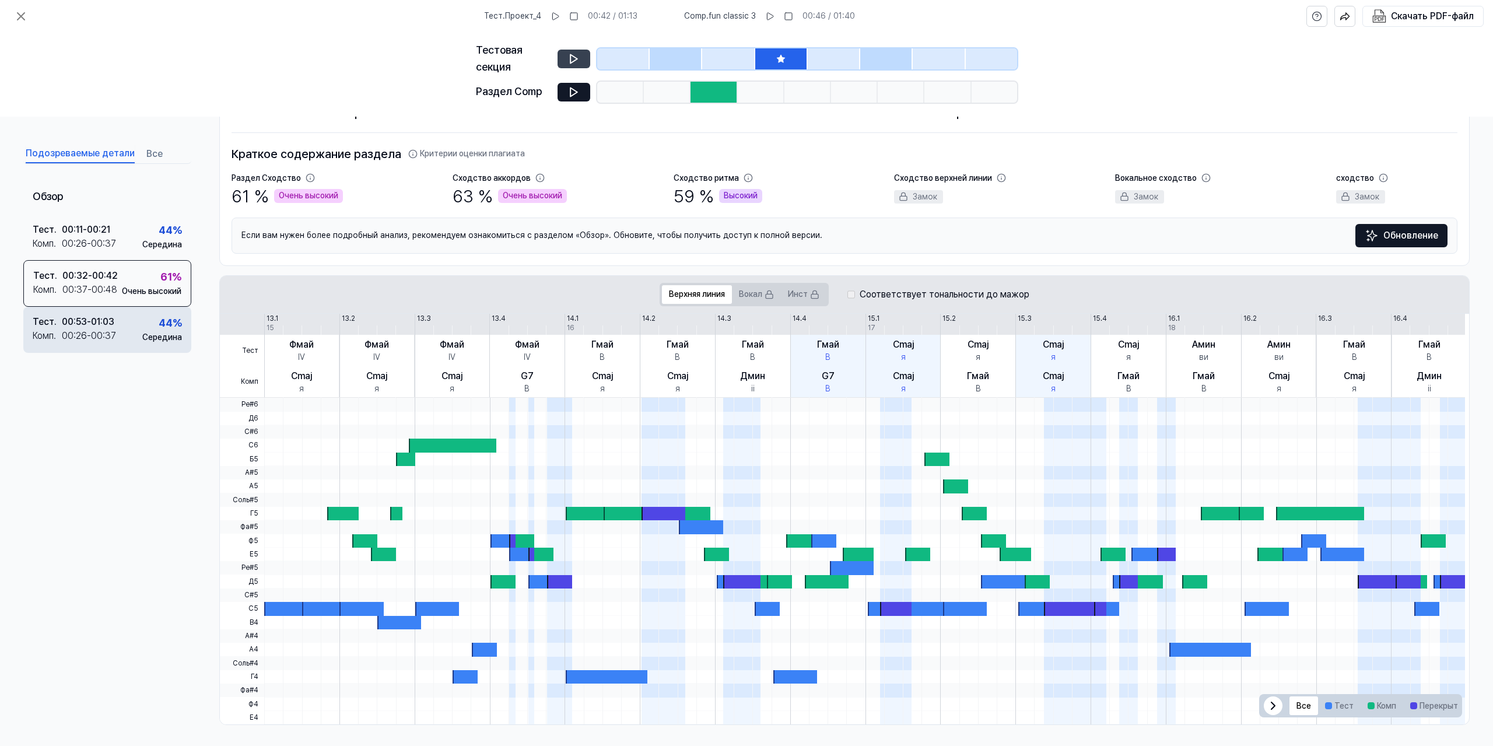
click at [122, 319] on div "Тест . 00:53 - 01:03 Комп . 00:26 - 00:37 44 % Середина" at bounding box center [107, 329] width 168 height 45
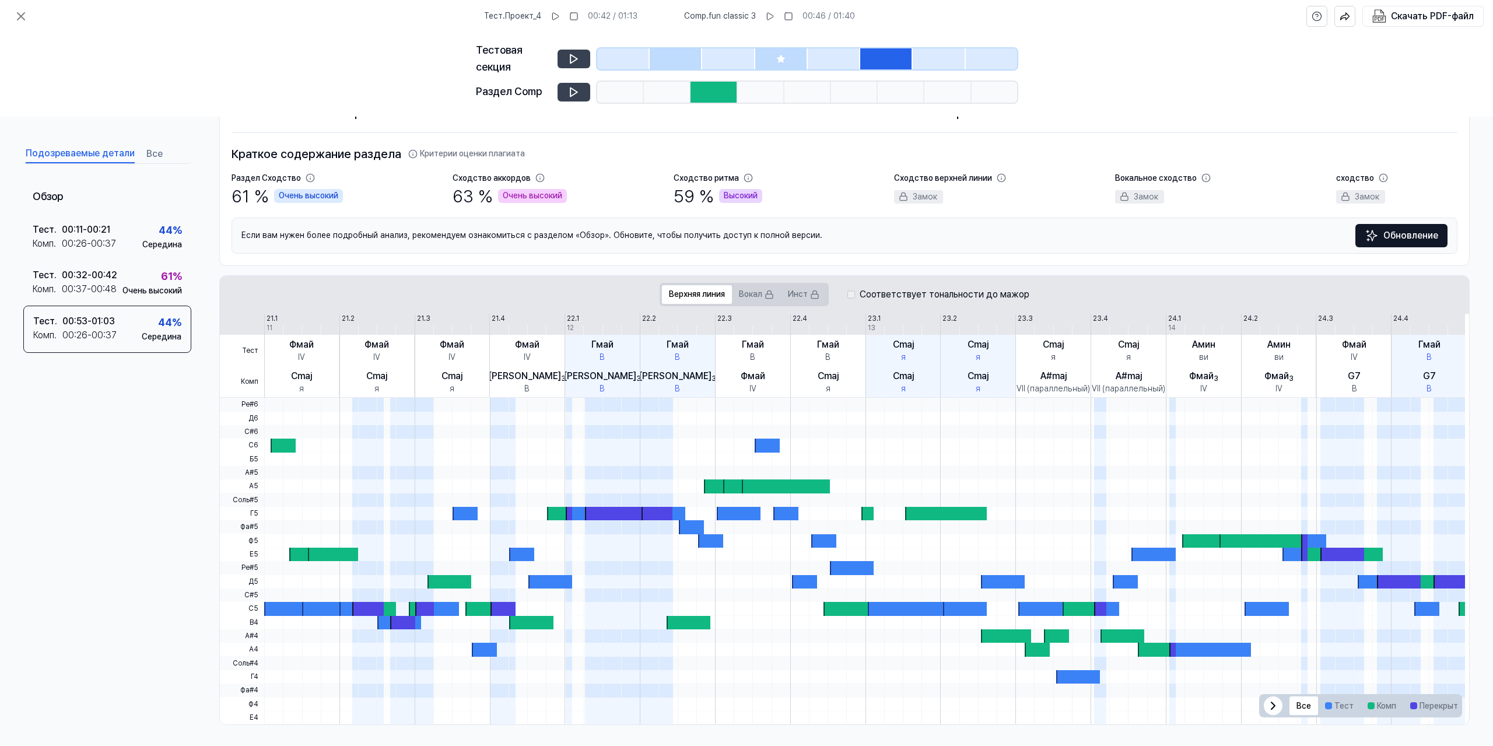
click at [570, 94] on icon at bounding box center [573, 91] width 7 height 9
click at [574, 59] on icon at bounding box center [574, 59] width 12 height 12
